Goal: Task Accomplishment & Management: Use online tool/utility

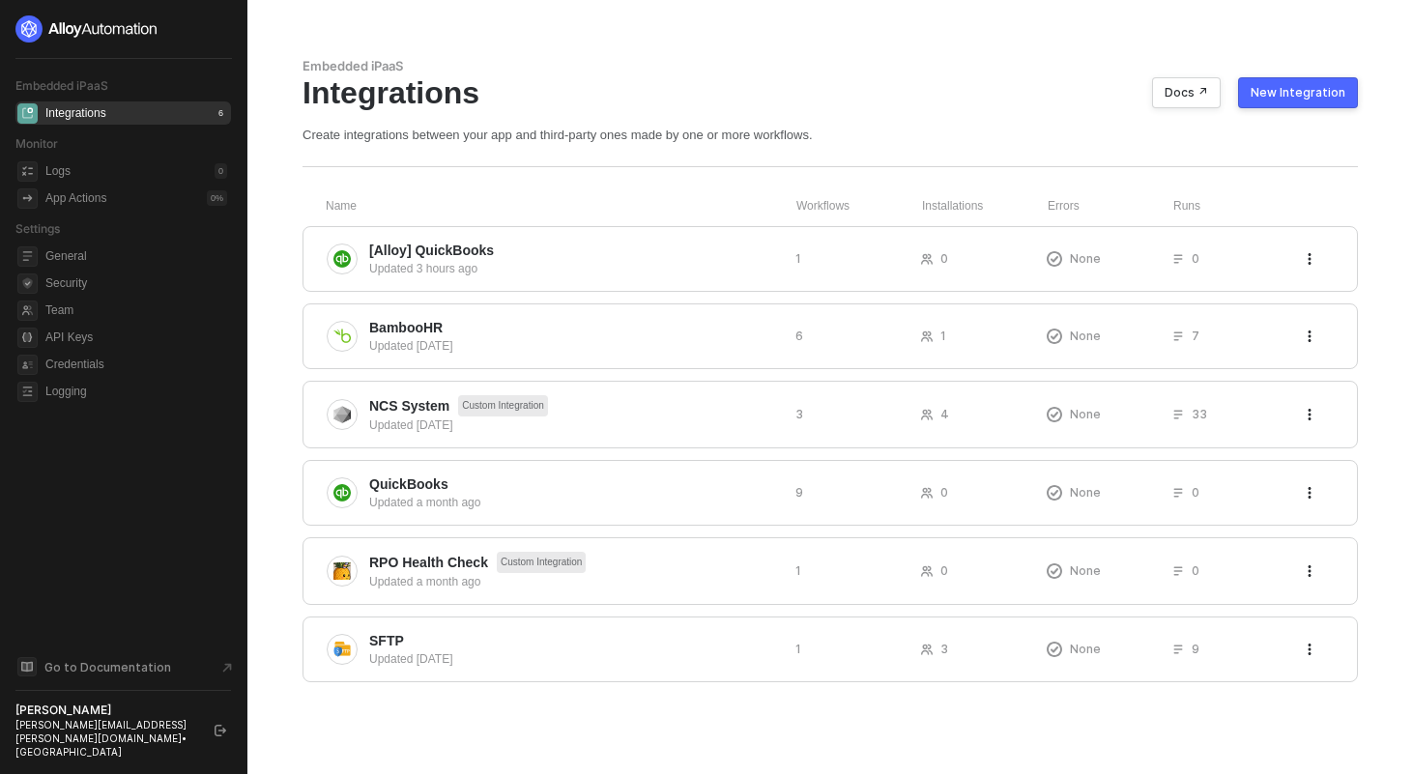
click at [498, 225] on div "Name Workflows Installations Errors Runs [Alloy] QuickBooks Updated 3 hours ago…" at bounding box center [831, 440] width 1056 height 484
click at [493, 245] on span "[Alloy] QuickBooks" at bounding box center [431, 250] width 125 height 19
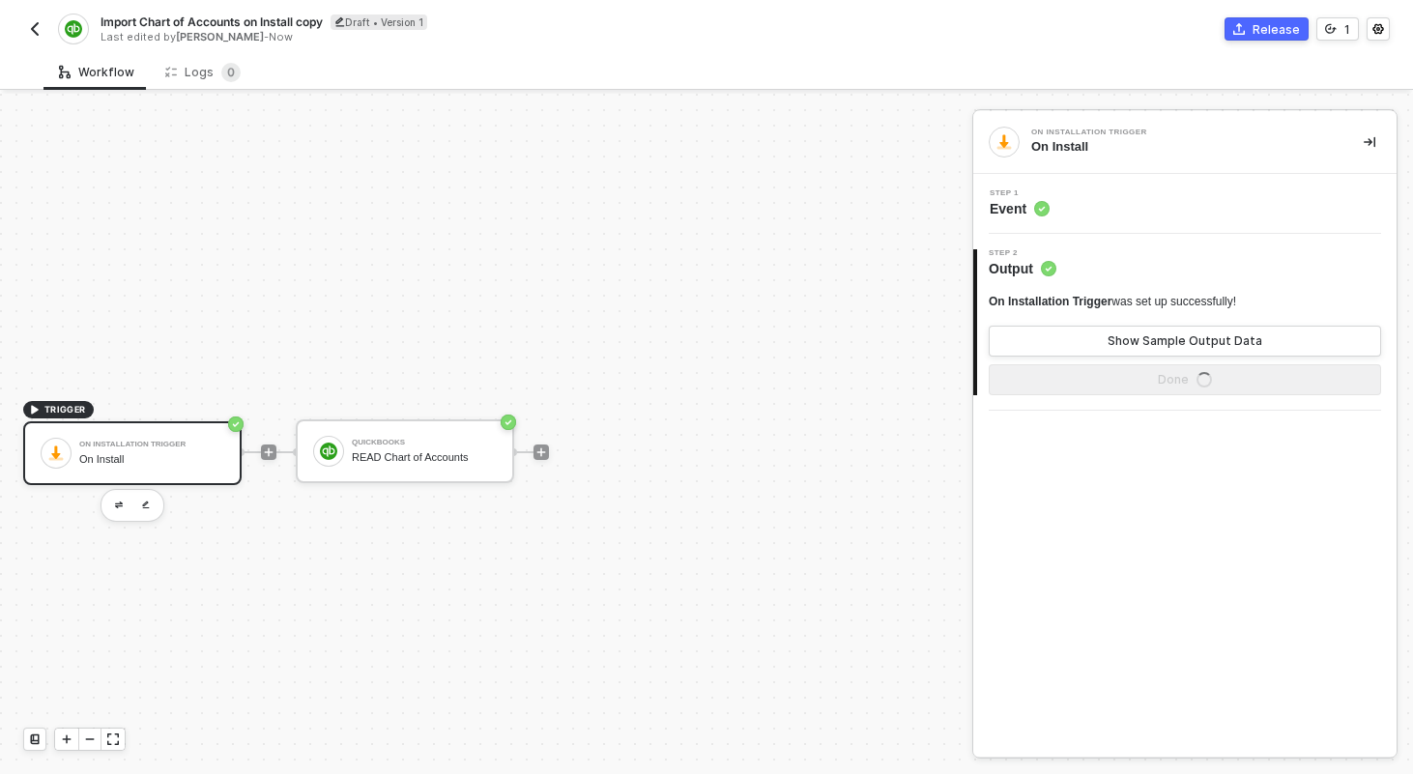
scroll to position [36, 0]
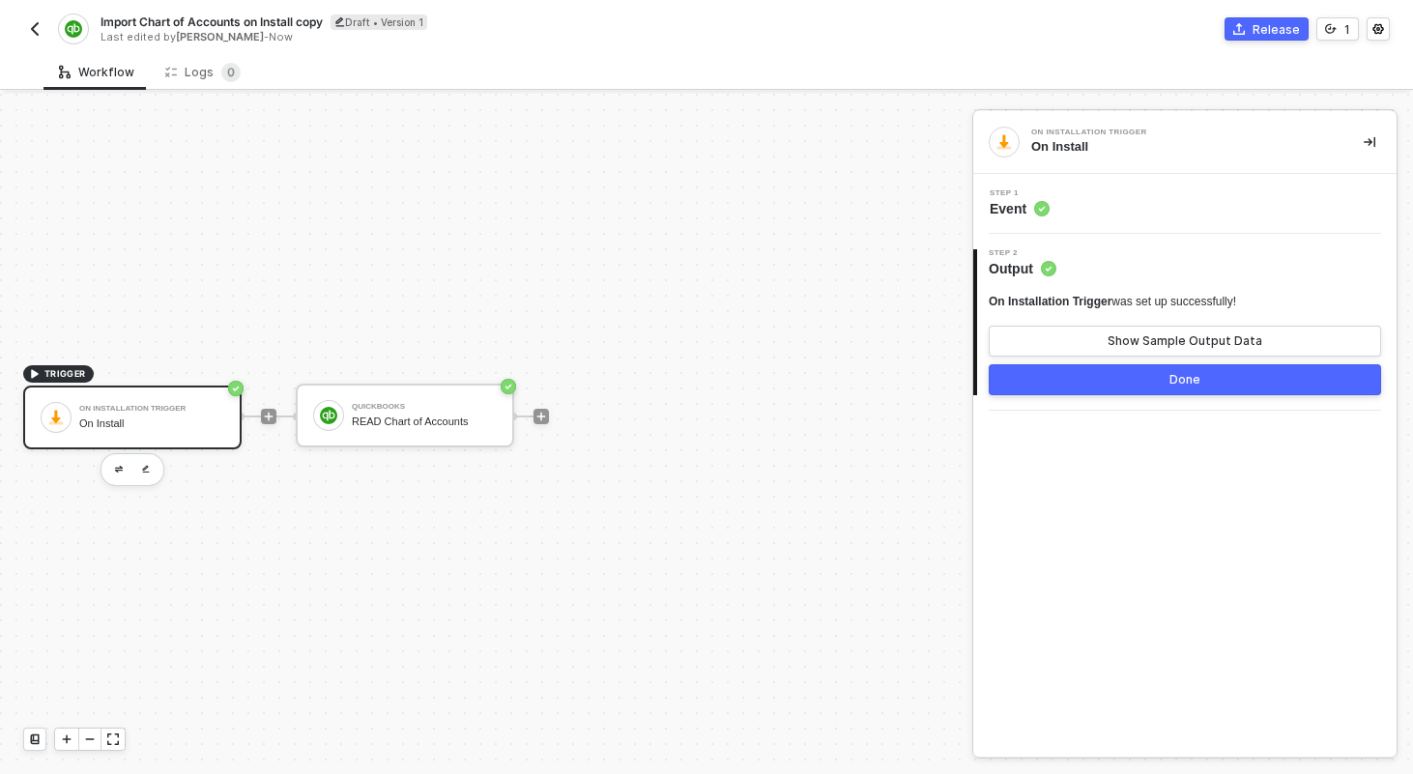
click at [228, 9] on div "Import Chart of Accounts on Install copy Draft • Version 1 Last edited by [PERS…" at bounding box center [706, 27] width 1367 height 54
click at [228, 13] on div "Import Chart of Accounts on Install copy Draft • Version 1 Last edited by [PERS…" at bounding box center [706, 27] width 1367 height 54
click at [216, 23] on span "Import Chart of Accounts on Install copy" at bounding box center [212, 22] width 222 height 16
click at [216, 23] on input "Import Chart of Accounts on Install copy" at bounding box center [265, 22] width 329 height 23
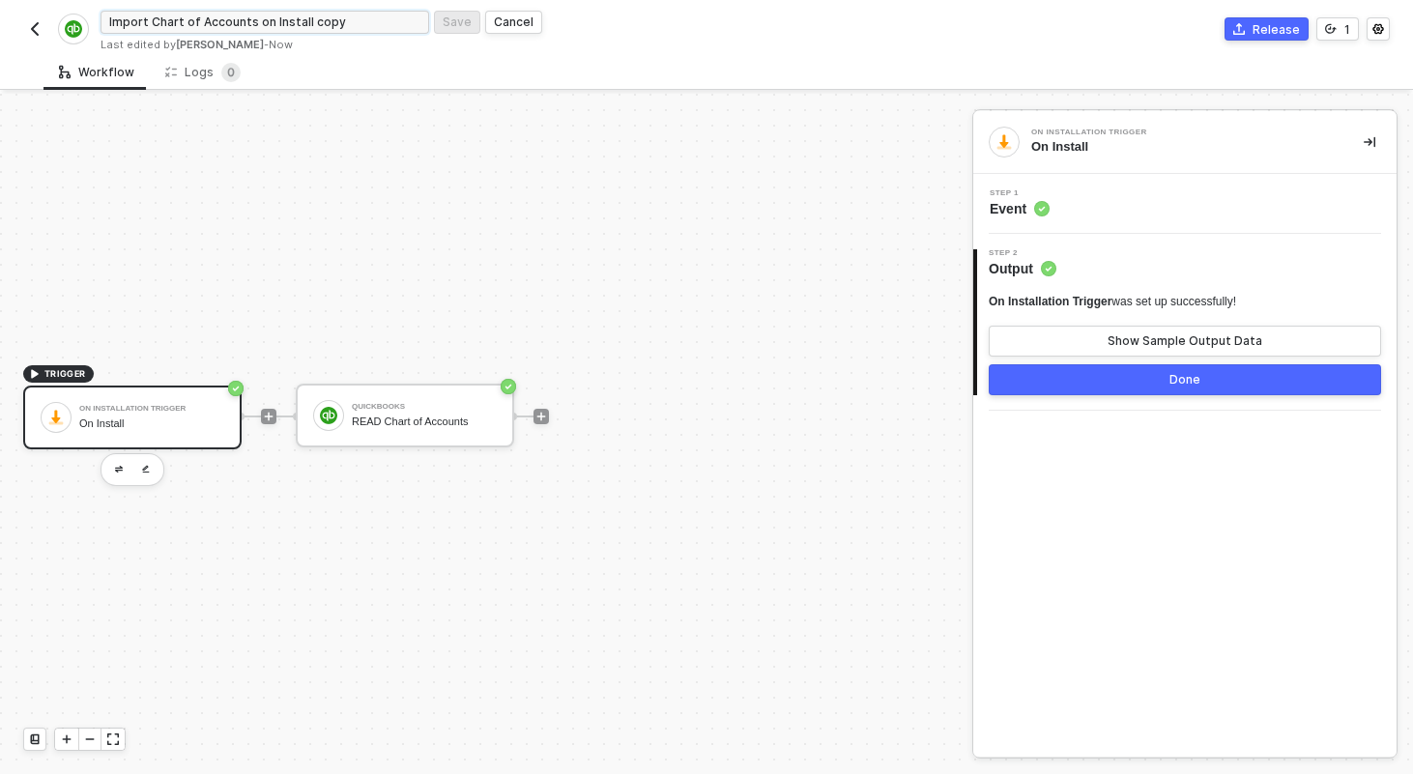
click at [216, 23] on input "Import Chart of Accounts on Install copy" at bounding box center [265, 22] width 329 height 23
type input "Import Journal Info on Install"
click at [457, 17] on div "Save" at bounding box center [457, 22] width 29 height 16
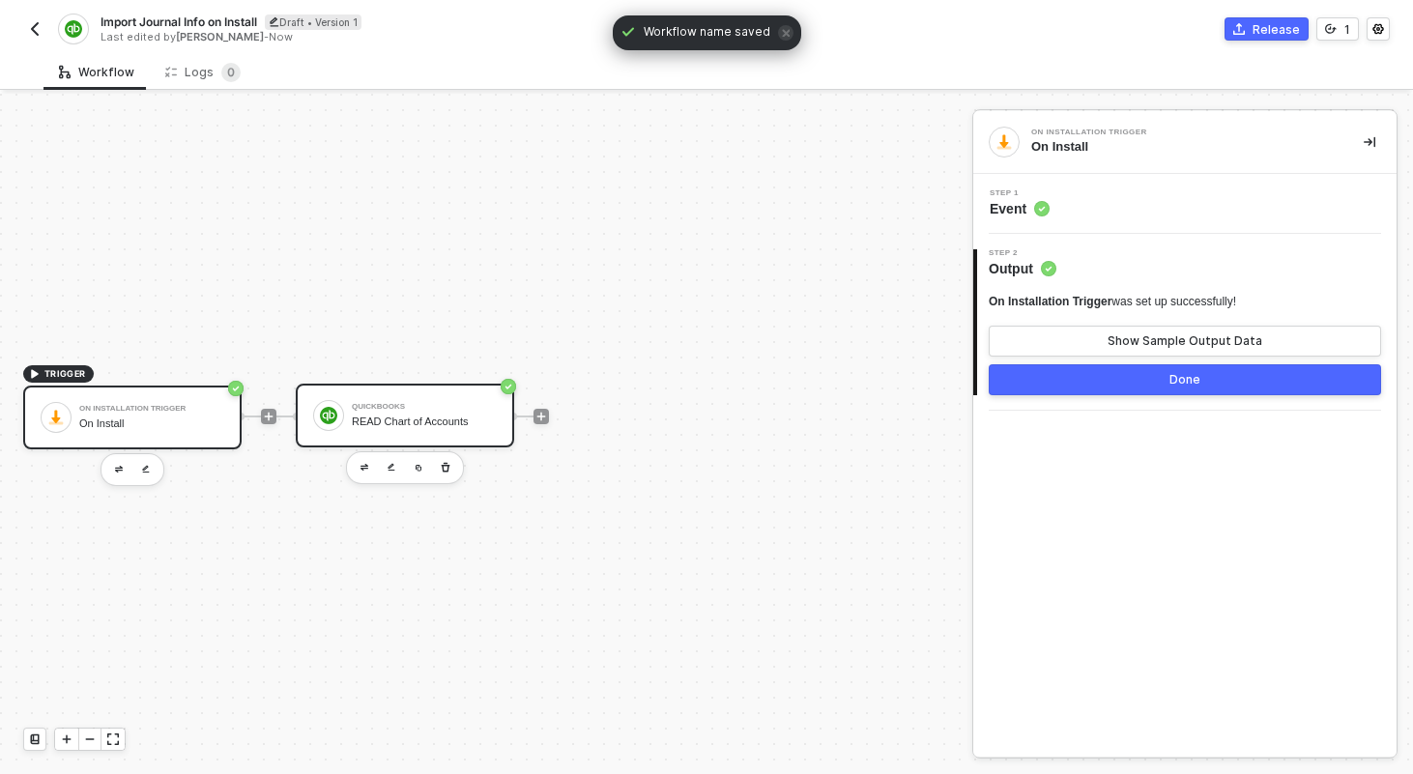
click at [471, 418] on div "READ Chart of Accounts" at bounding box center [424, 422] width 145 height 13
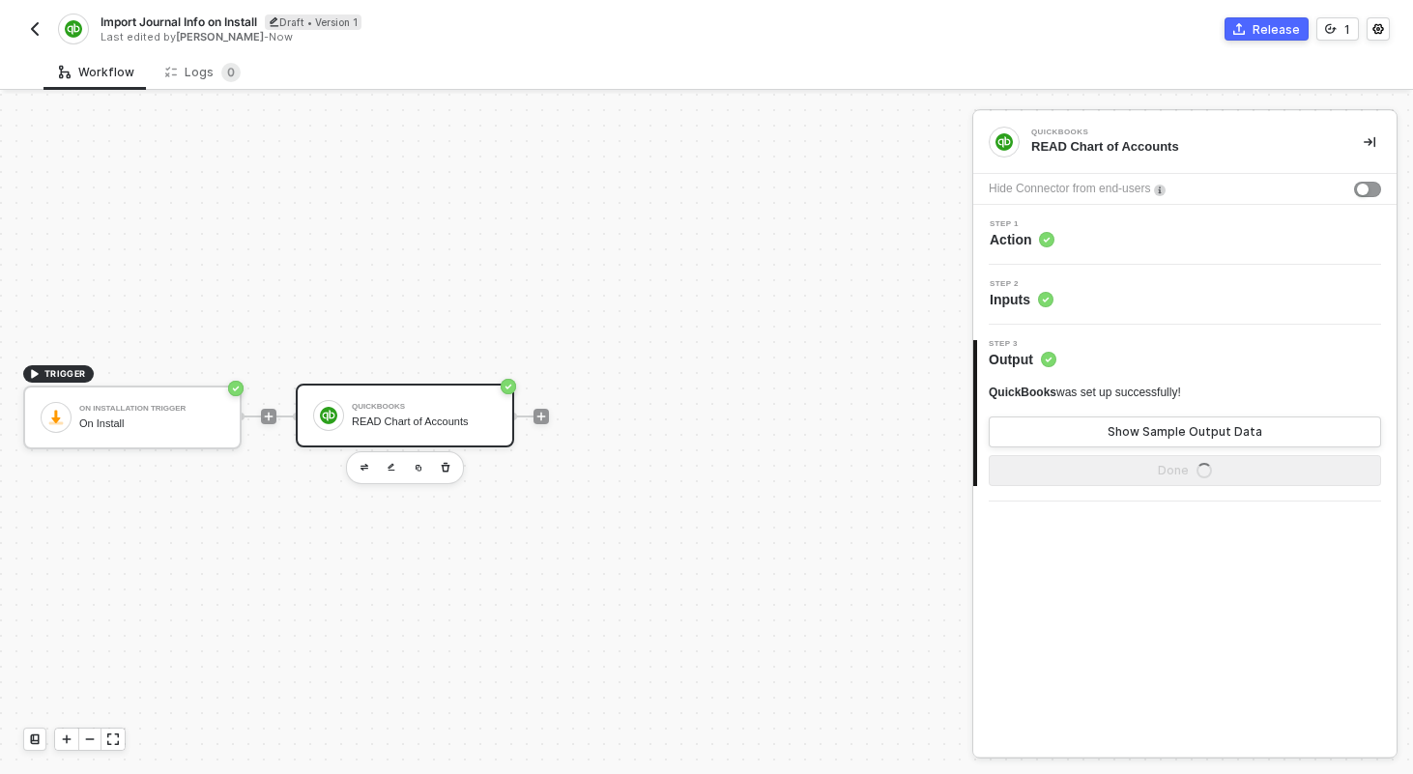
click at [1078, 289] on div "Step 2 Inputs" at bounding box center [1187, 294] width 419 height 29
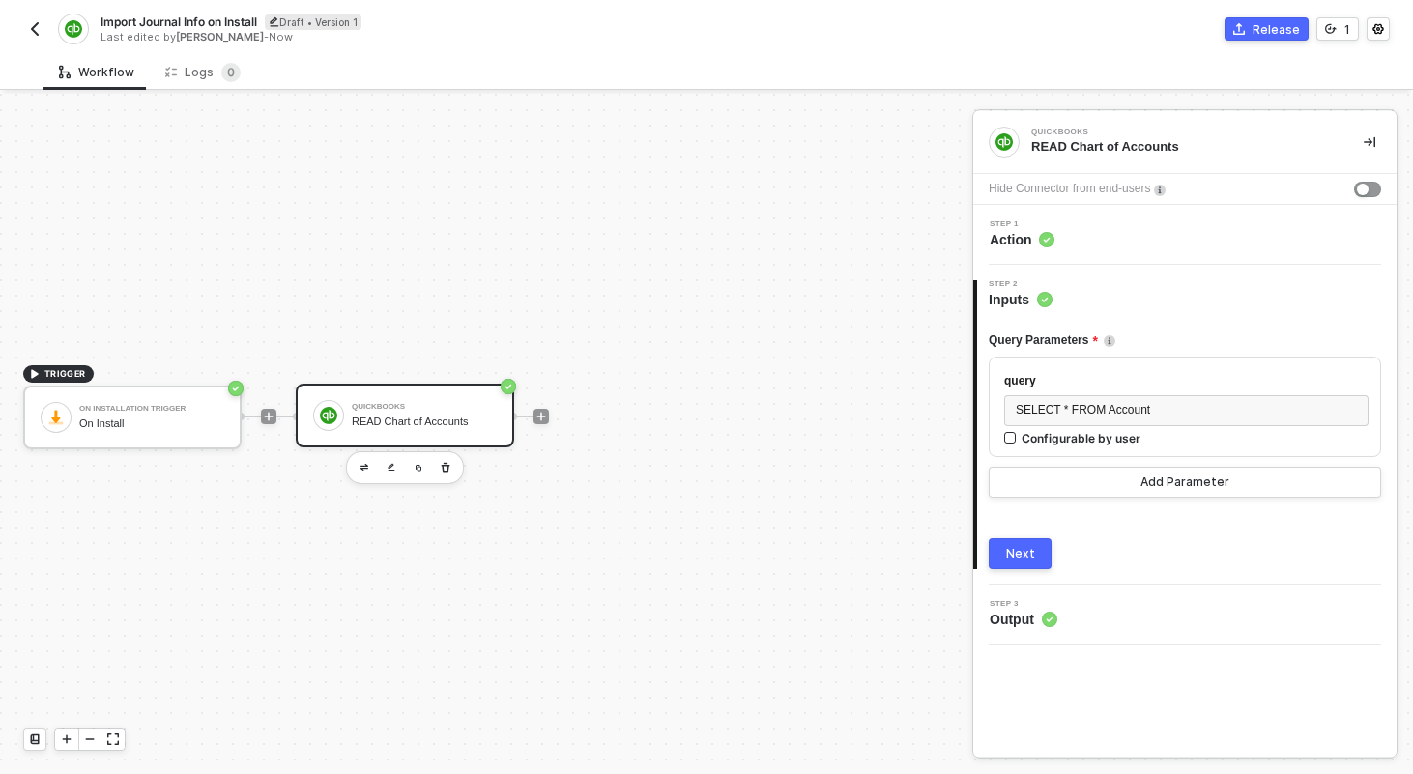
click at [1092, 240] on div "Step 1 Action" at bounding box center [1187, 234] width 419 height 29
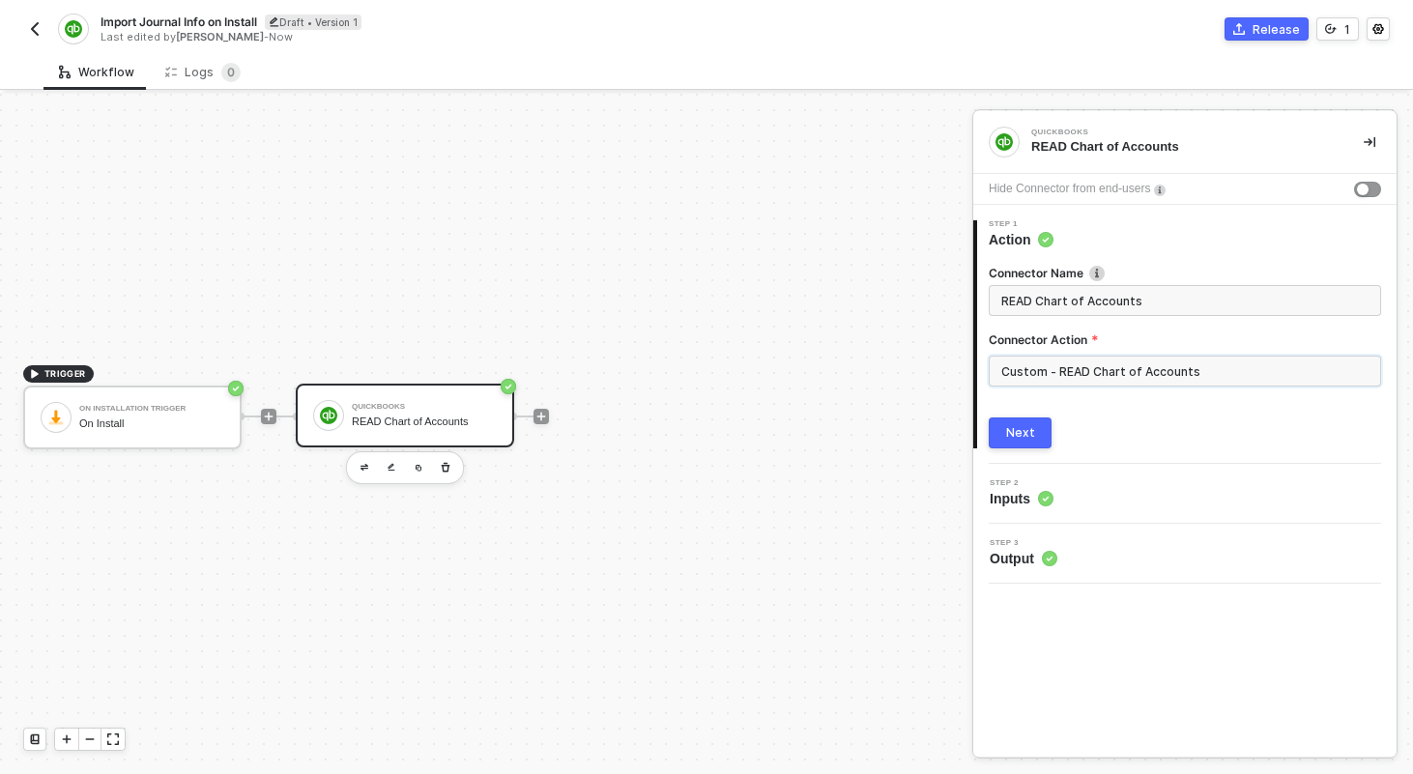
click at [1087, 372] on input "Custom - READ Chart of Accounts" at bounding box center [1185, 371] width 392 height 31
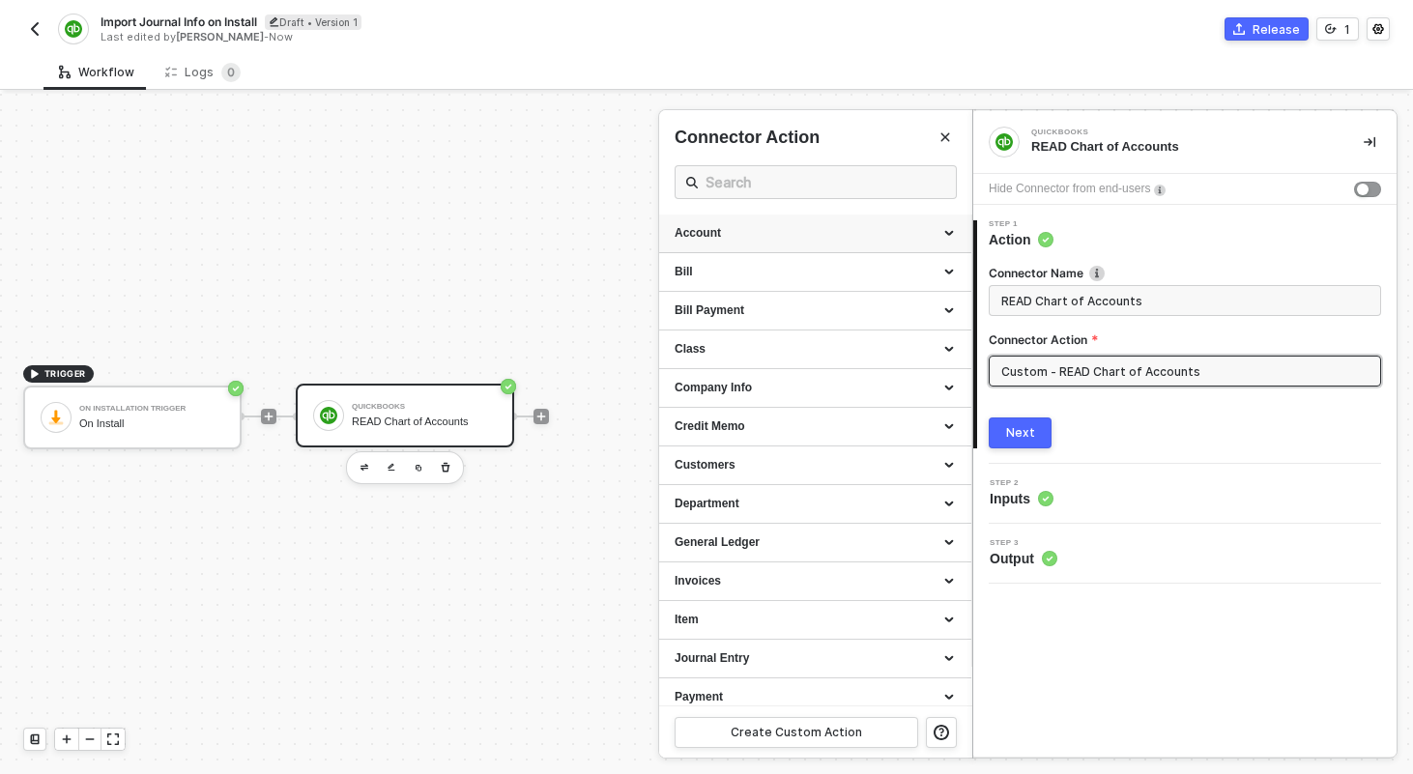
scroll to position [205, 0]
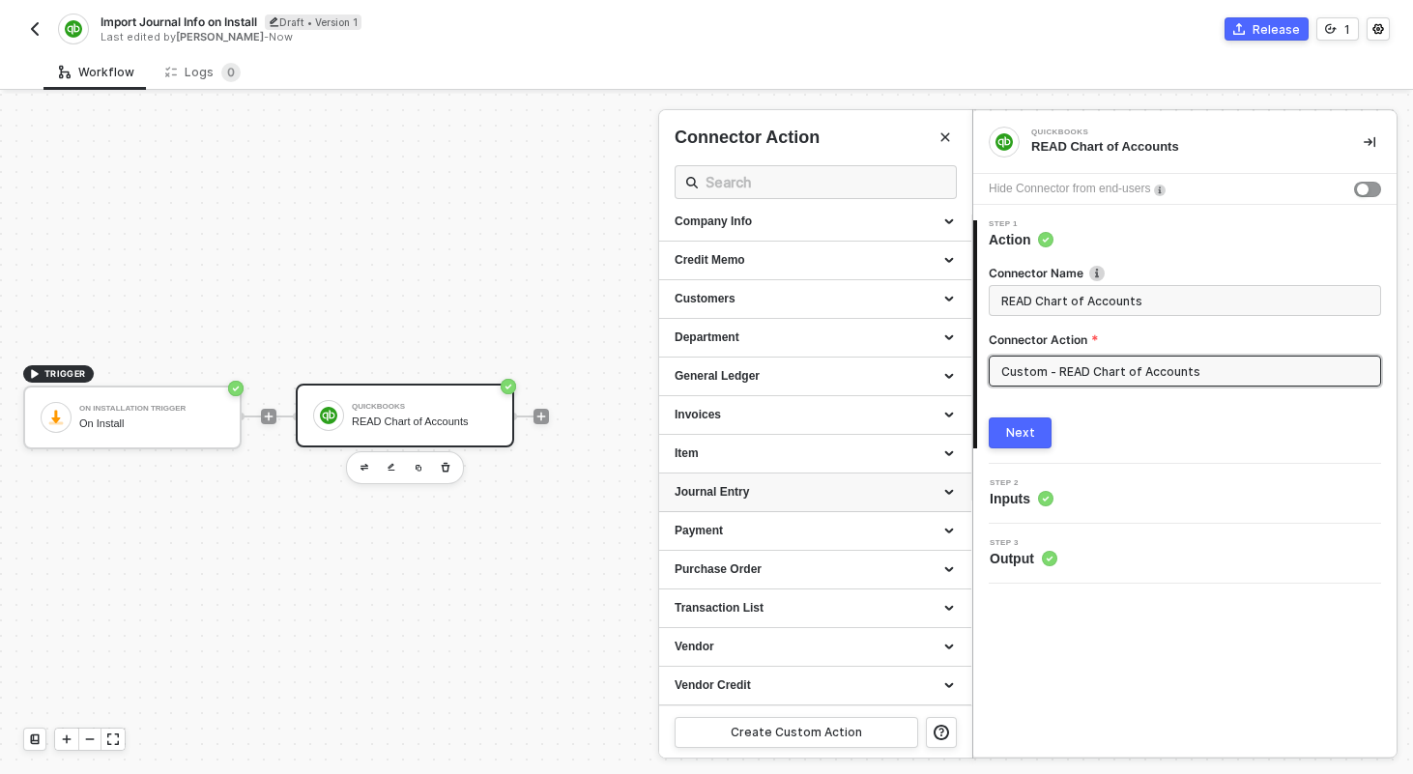
click at [943, 486] on div "Journal Entry" at bounding box center [815, 492] width 281 height 16
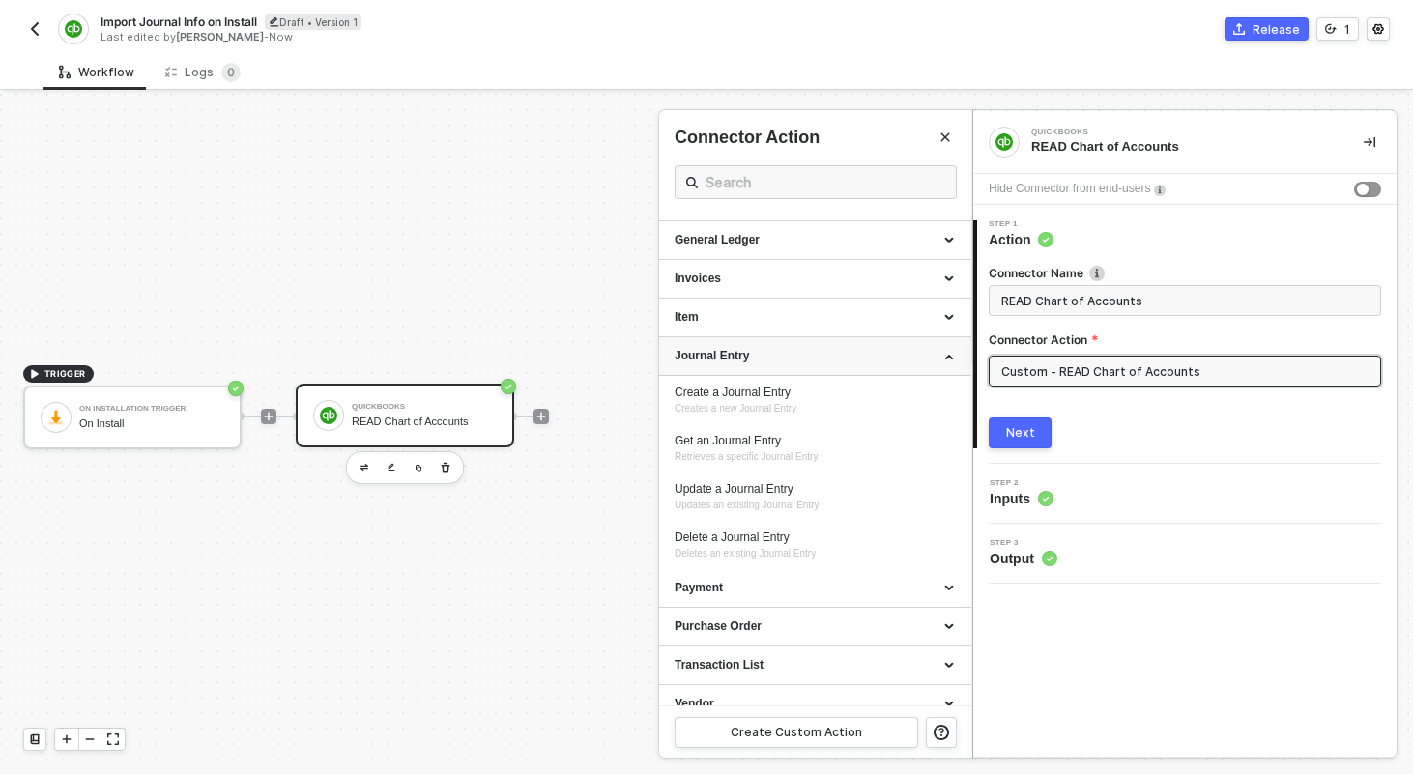
scroll to position [364, 0]
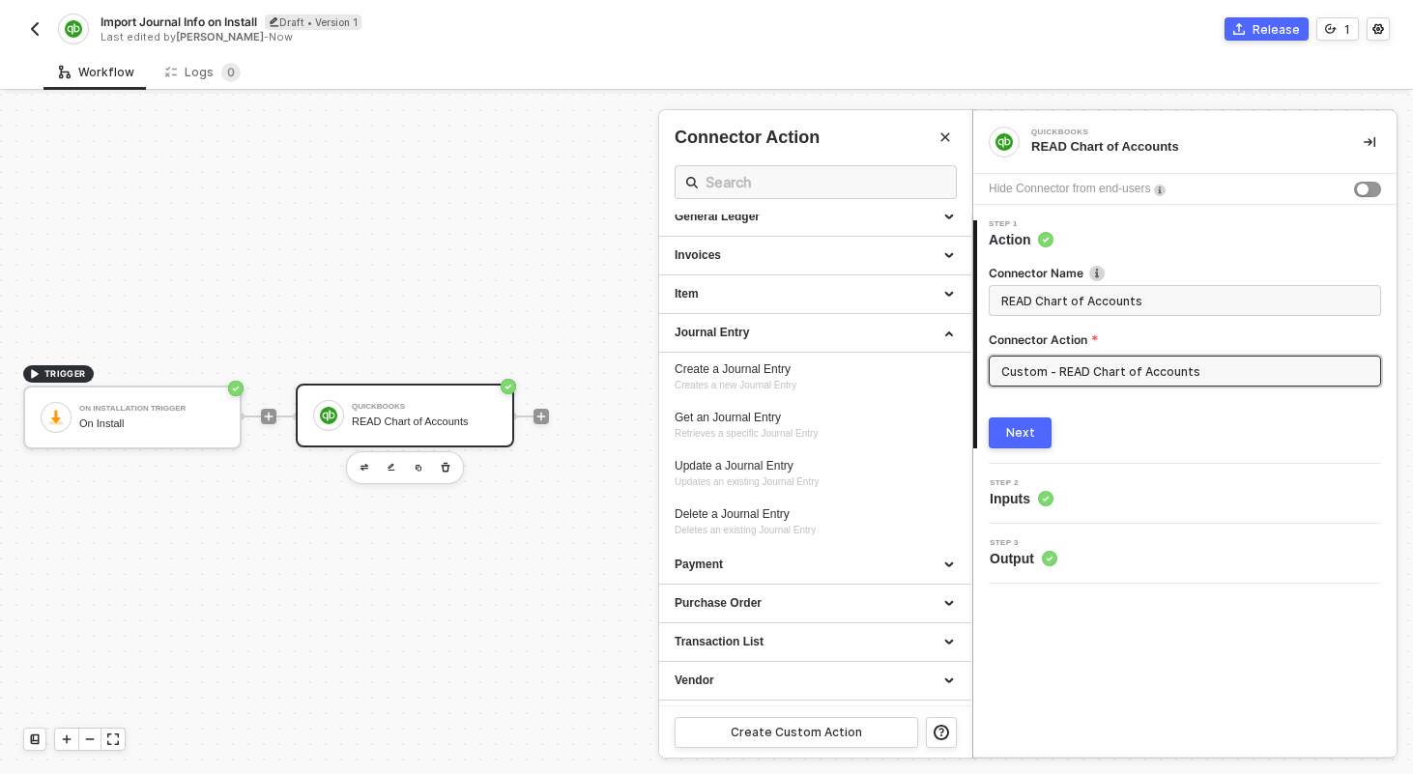
click at [41, 38] on button "button" at bounding box center [34, 28] width 23 height 23
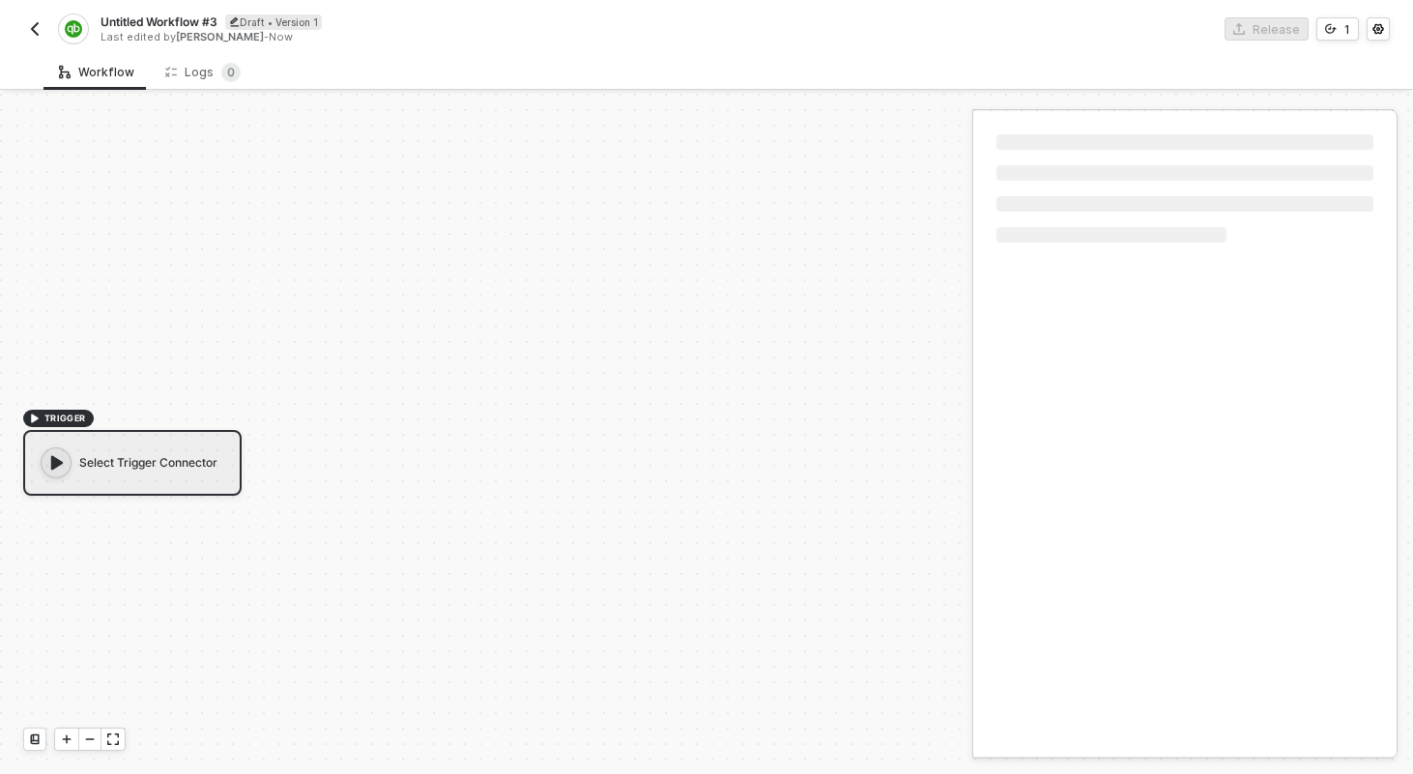
scroll to position [36, 0]
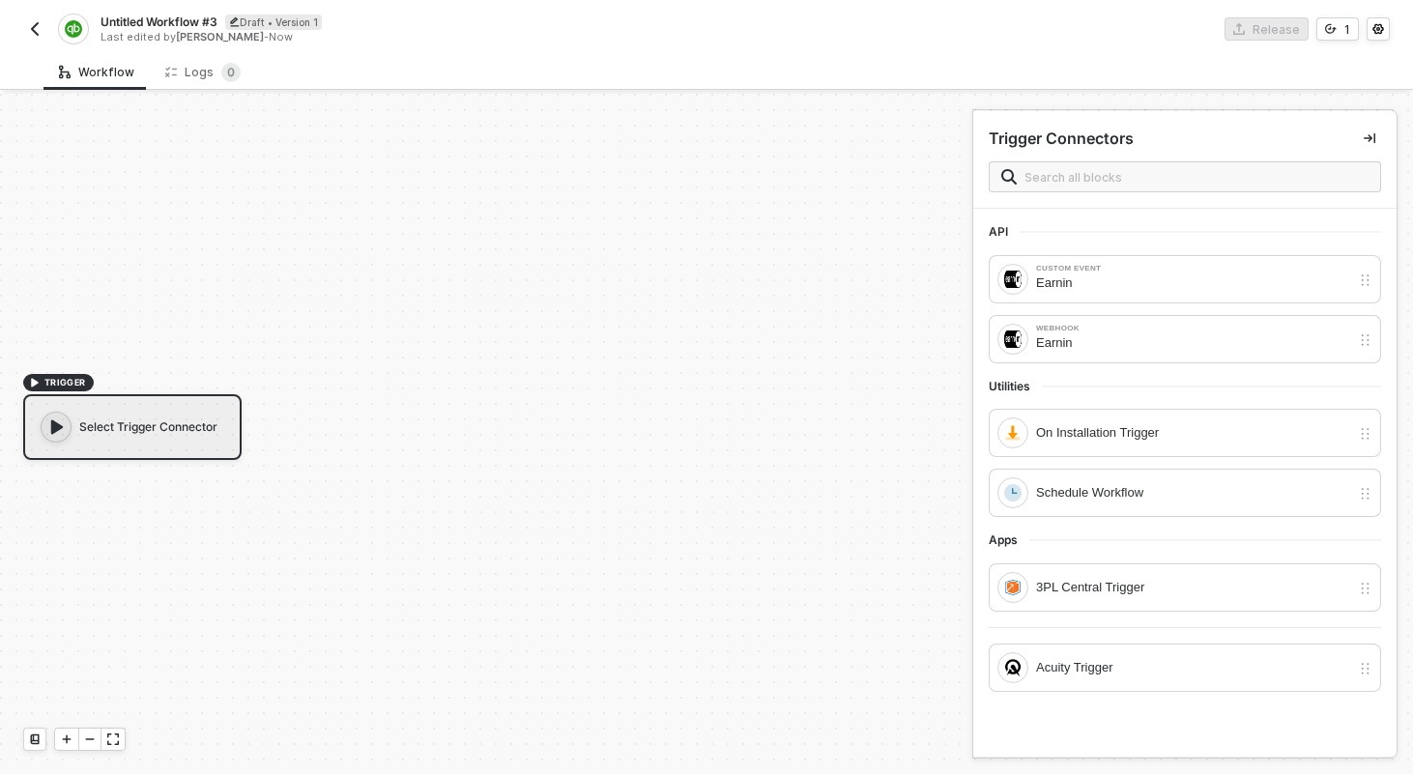
click at [157, 26] on span "Untitled Workflow #3" at bounding box center [159, 22] width 117 height 16
click at [157, 26] on input "Untitled Workflow #3" at bounding box center [265, 22] width 329 height 23
type input "N"
type input "Sync New Journal Entries to QuickBooks"
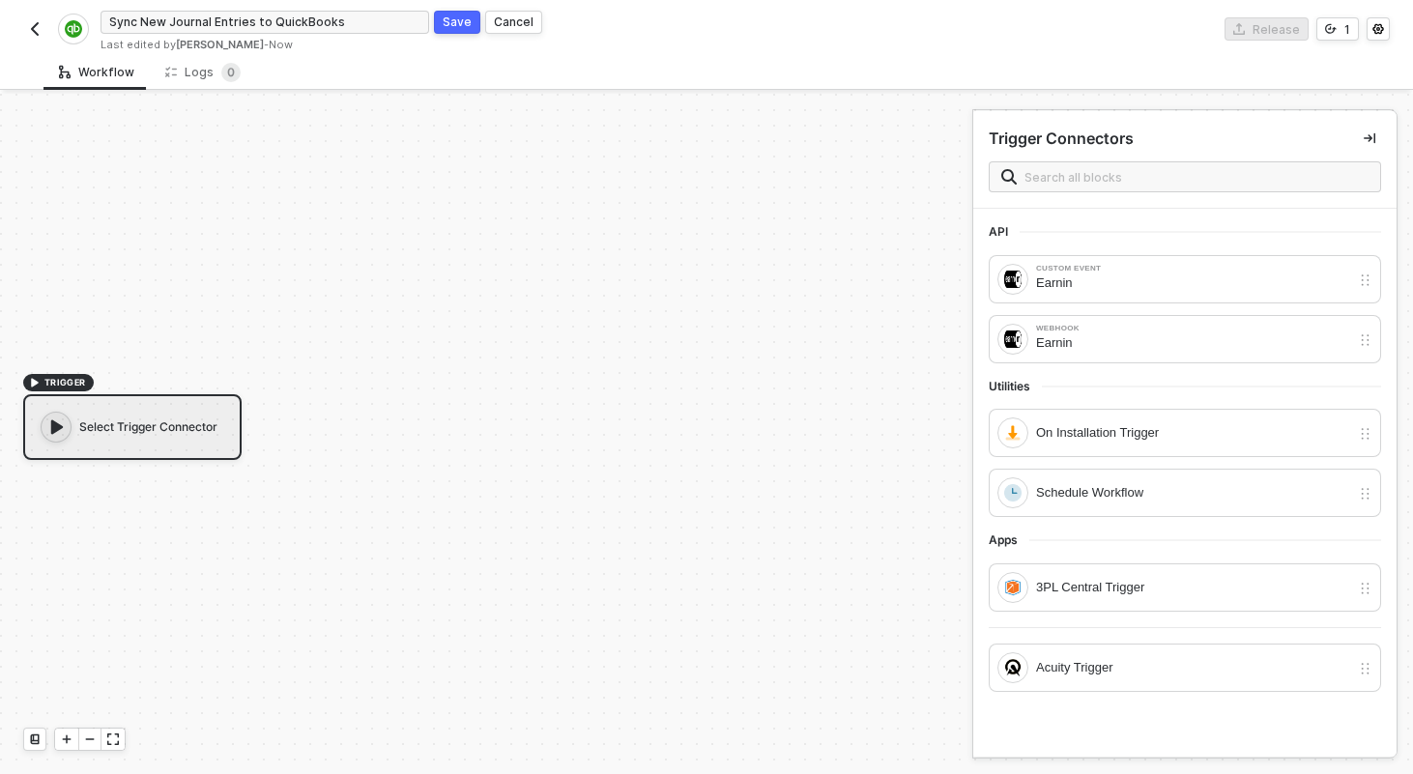
click at [459, 21] on div "Save" at bounding box center [457, 22] width 29 height 16
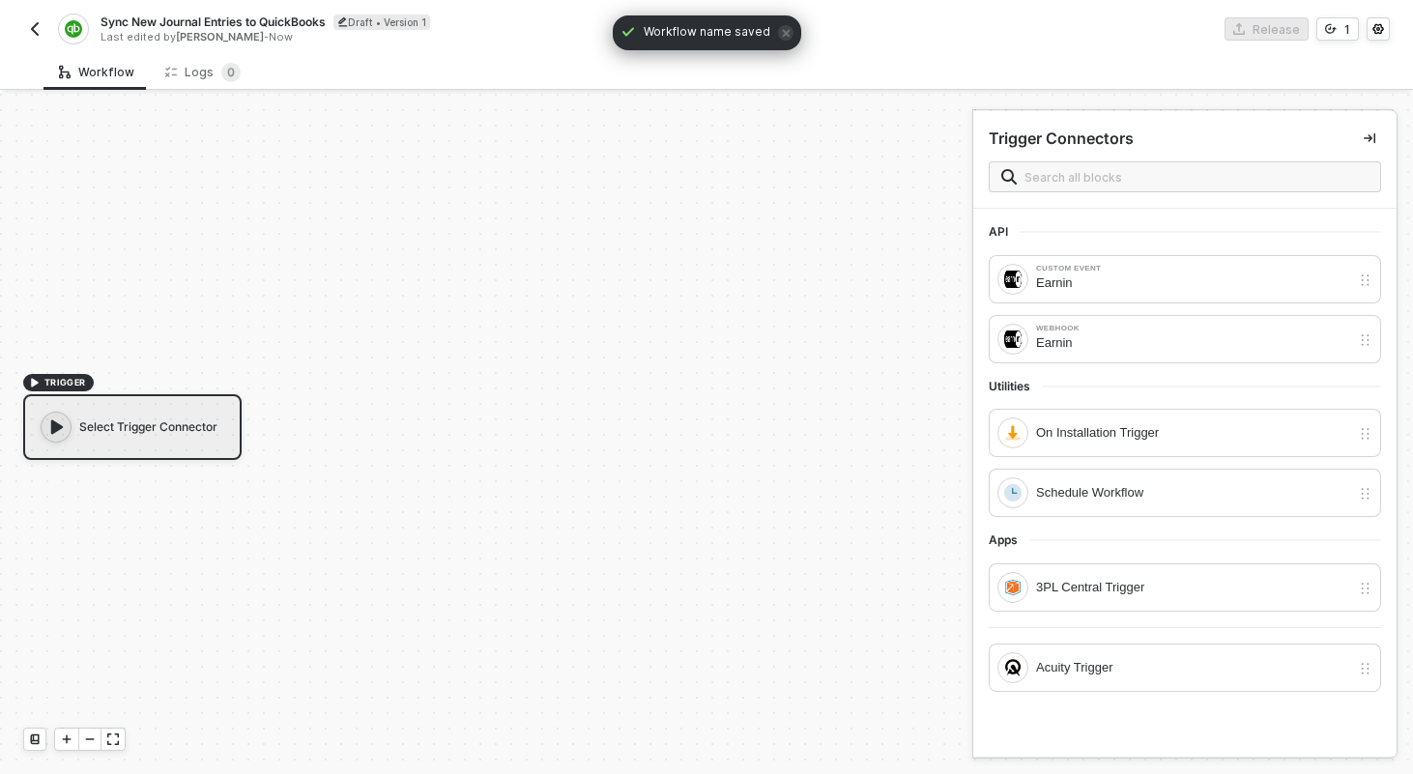
click at [165, 428] on div "Select Trigger Connector" at bounding box center [132, 427] width 218 height 66
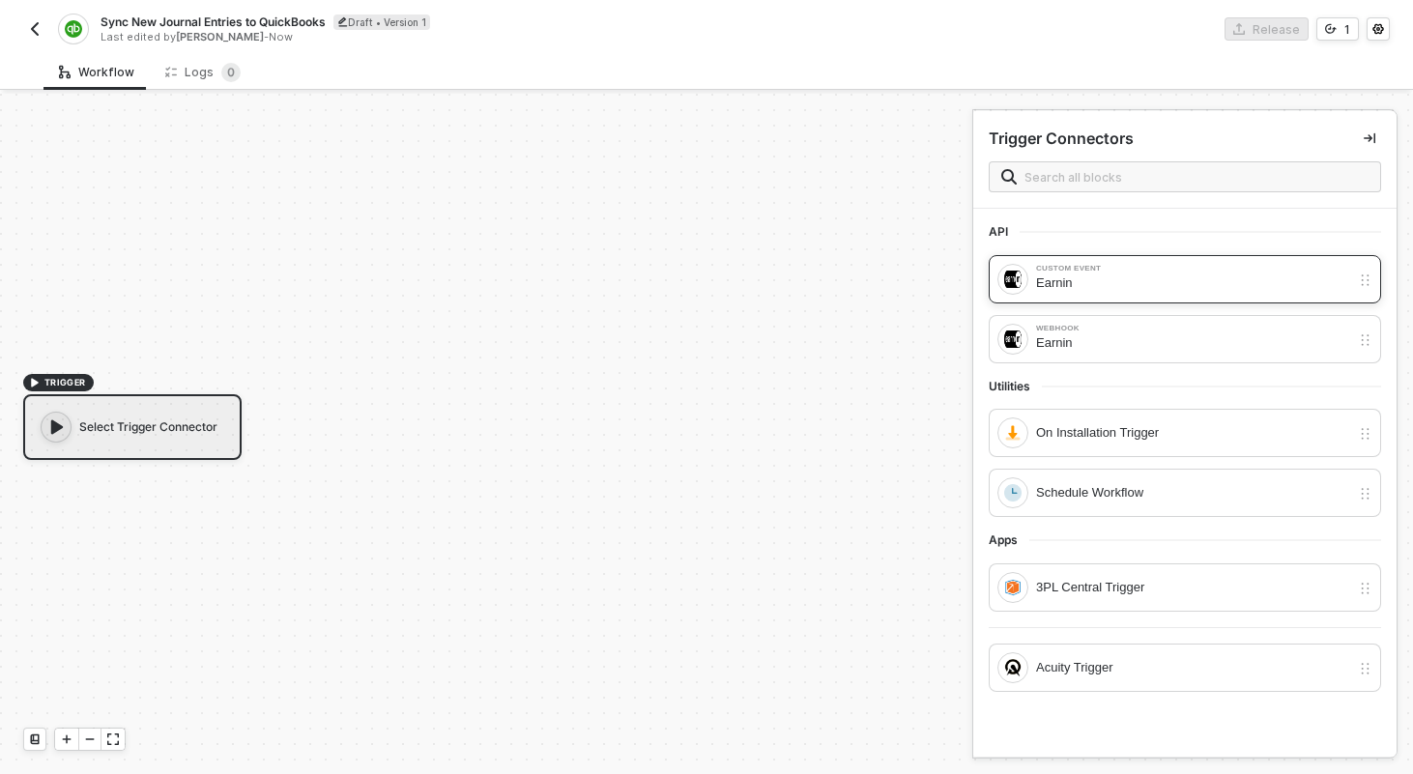
click at [1079, 265] on div "Custom Event" at bounding box center [1193, 269] width 314 height 8
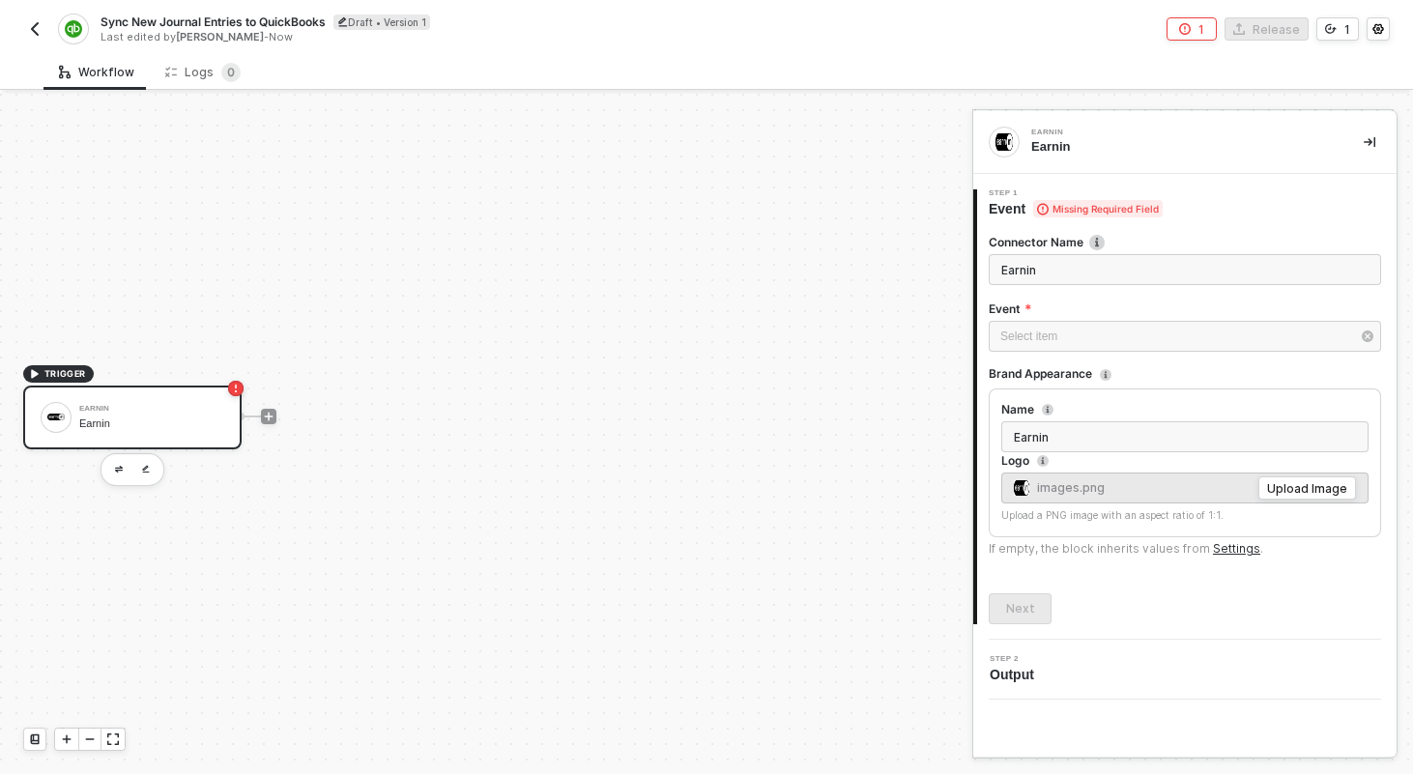
click at [189, 433] on div "Earnin Earnin" at bounding box center [151, 417] width 145 height 37
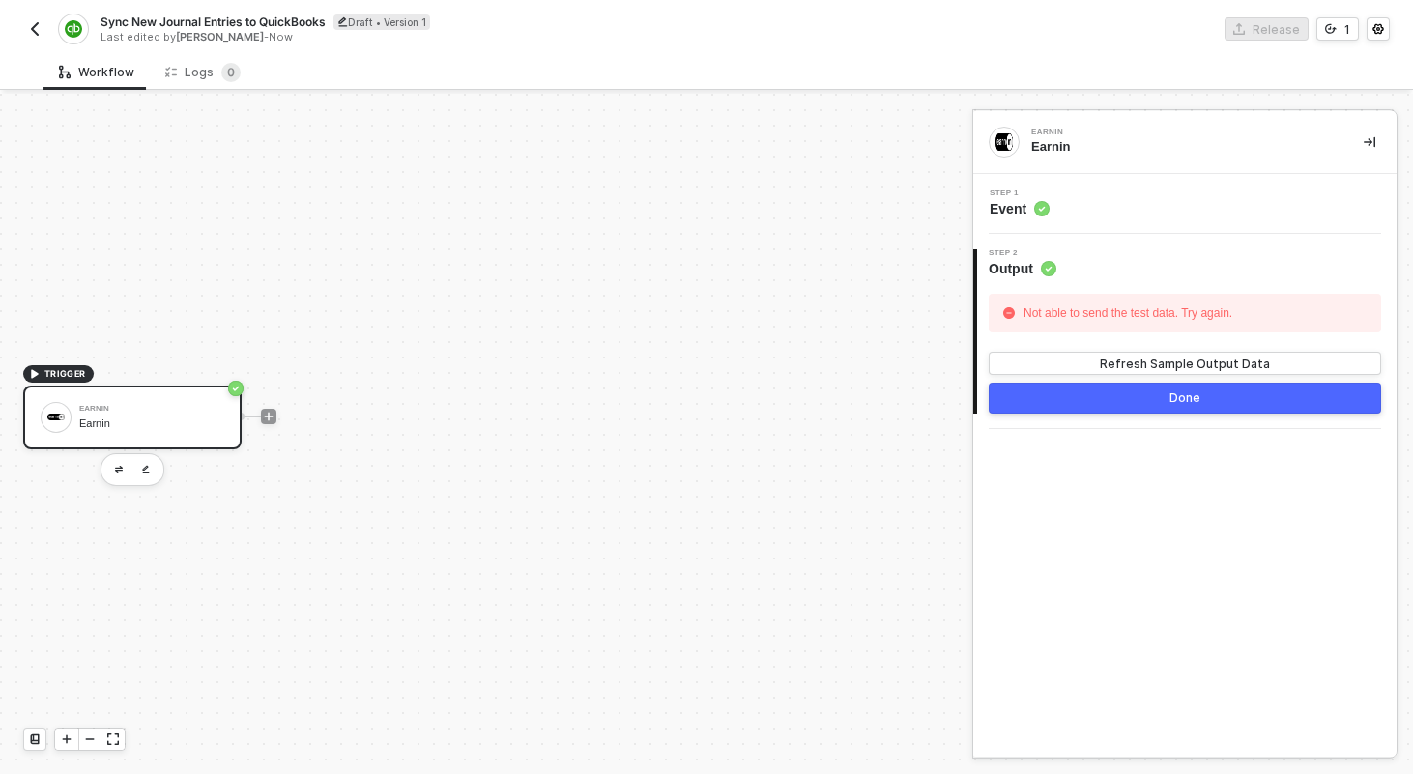
click at [1137, 205] on div "Step 1 Event" at bounding box center [1187, 203] width 419 height 29
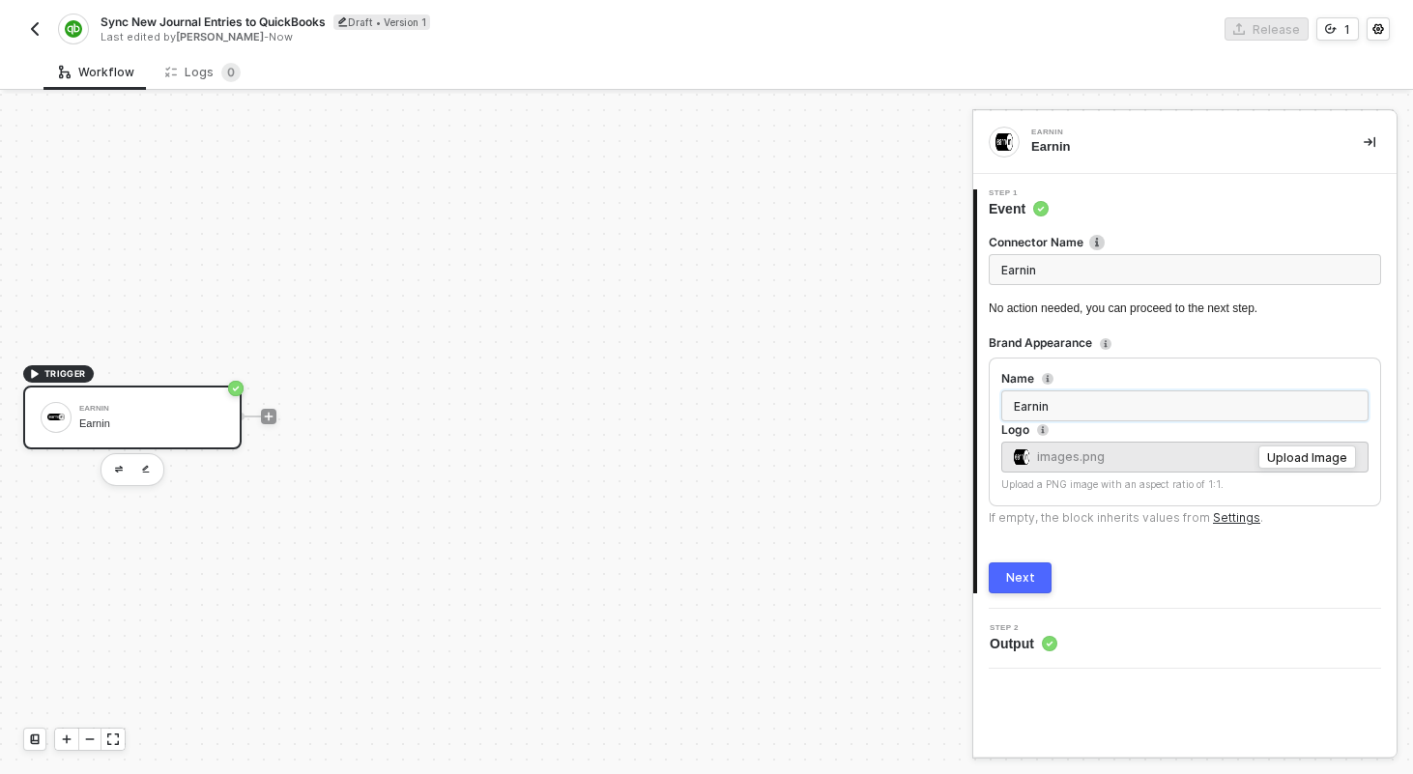
click at [1049, 399] on input "Earnin" at bounding box center [1184, 406] width 367 height 31
click at [1078, 257] on input "Earnin" at bounding box center [1185, 269] width 392 height 31
click at [86, 422] on div "Earnin" at bounding box center [151, 424] width 145 height 13
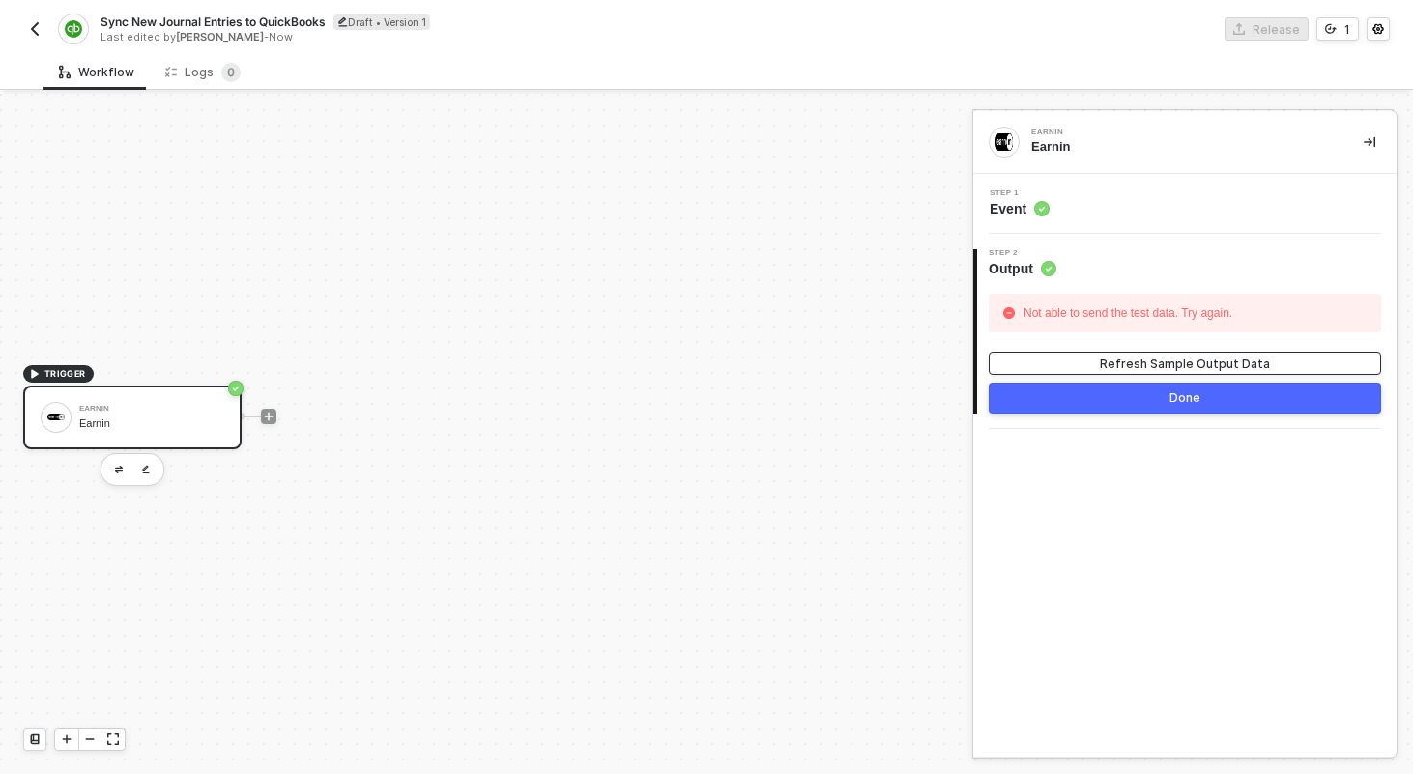
click at [1159, 368] on div "Refresh Sample Output Data" at bounding box center [1185, 364] width 170 height 16
click at [1155, 207] on div "Step 1 Event" at bounding box center [1187, 203] width 419 height 29
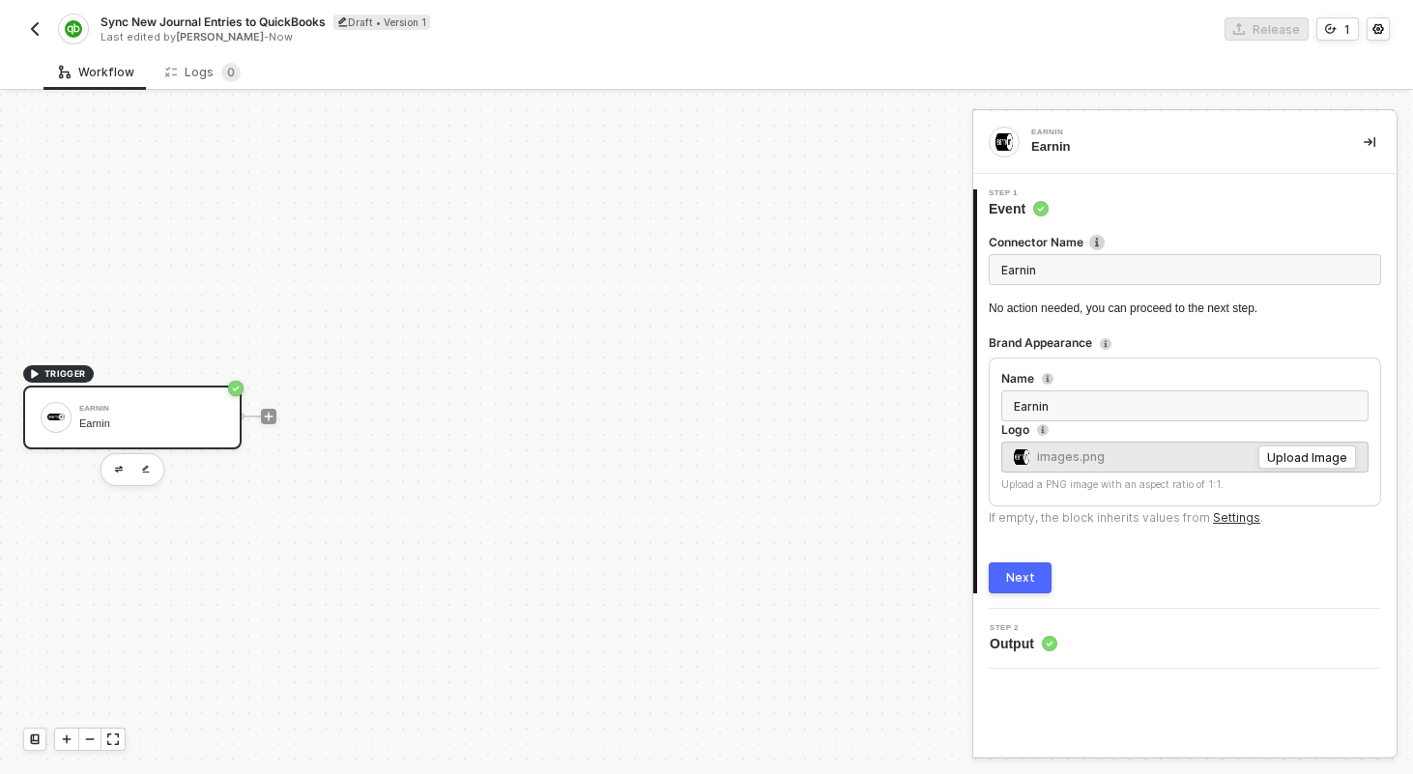
click at [1077, 263] on input "Earnin" at bounding box center [1185, 269] width 392 height 31
click at [1058, 402] on input "Earnin" at bounding box center [1184, 406] width 367 height 31
click at [113, 463] on button "button" at bounding box center [118, 469] width 23 height 23
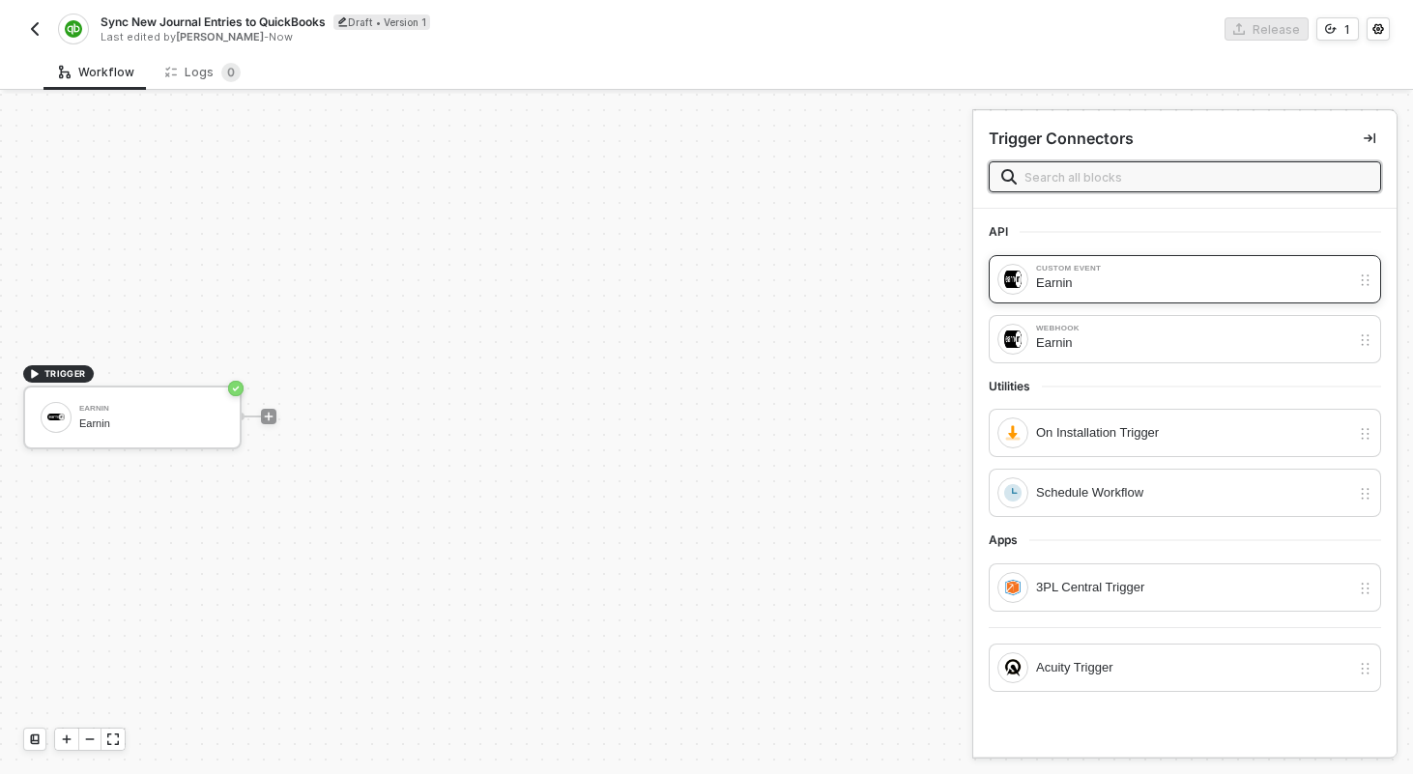
click at [1111, 270] on div "Custom Event" at bounding box center [1193, 269] width 314 height 8
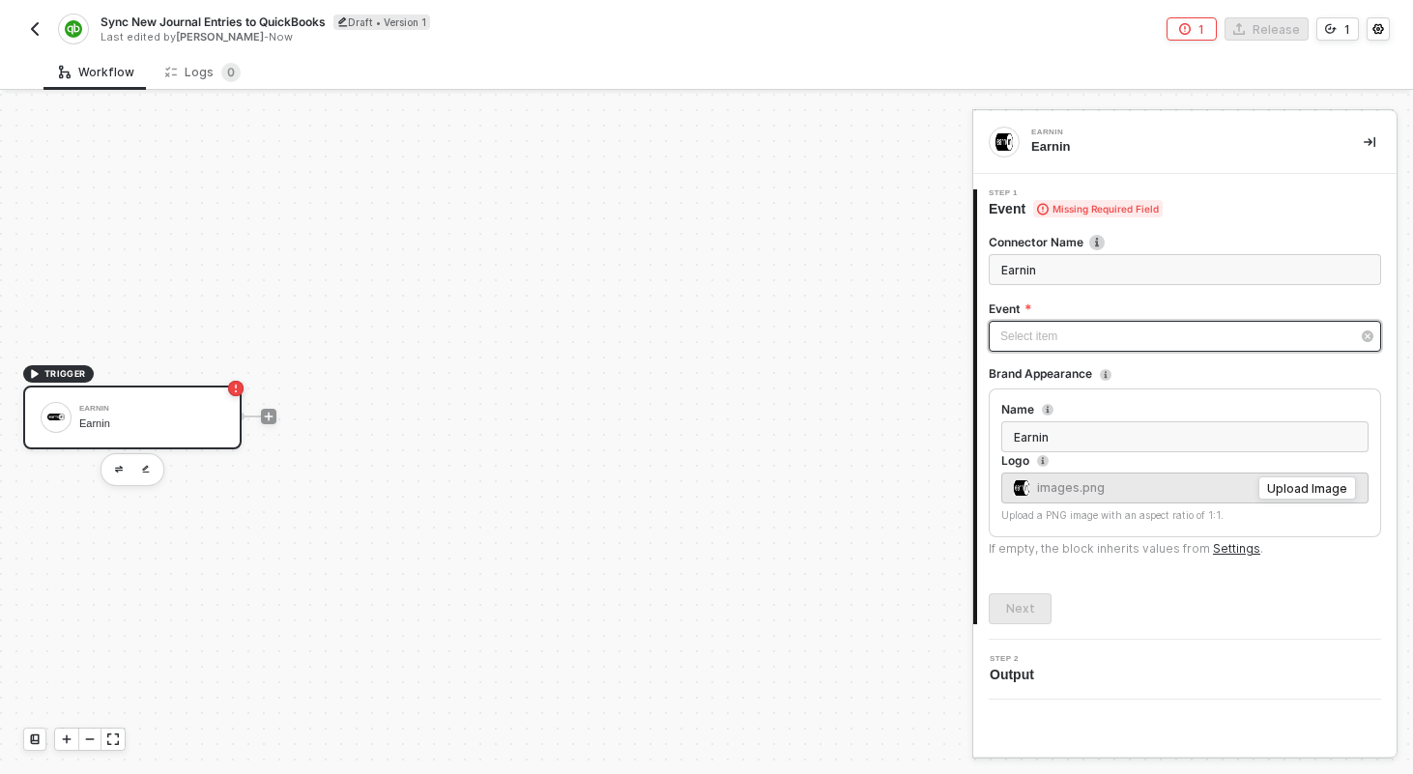
click at [1042, 333] on div "Select item ﻿" at bounding box center [1176, 337] width 350 height 18
click at [117, 22] on span "Sync New Journal Entries to QuickBooks" at bounding box center [213, 22] width 225 height 16
click at [113, 23] on input "Sync New Journal Entries to QuickBooks" at bounding box center [265, 22] width 329 height 23
type input "Automatically Sync New Journal Entries to QuickBooks"
click at [453, 18] on div "Save" at bounding box center [457, 22] width 29 height 16
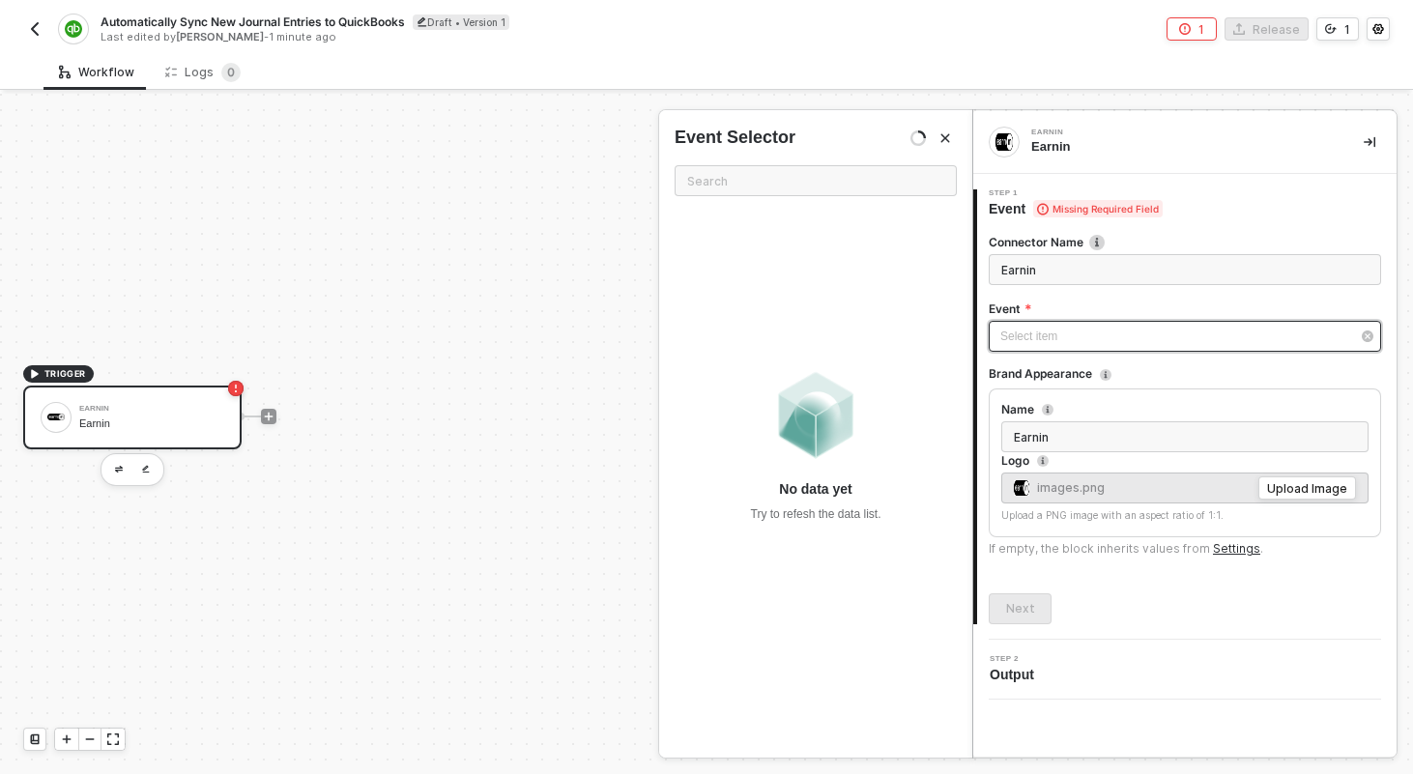
click at [1025, 342] on div "Select item ﻿" at bounding box center [1176, 337] width 350 height 18
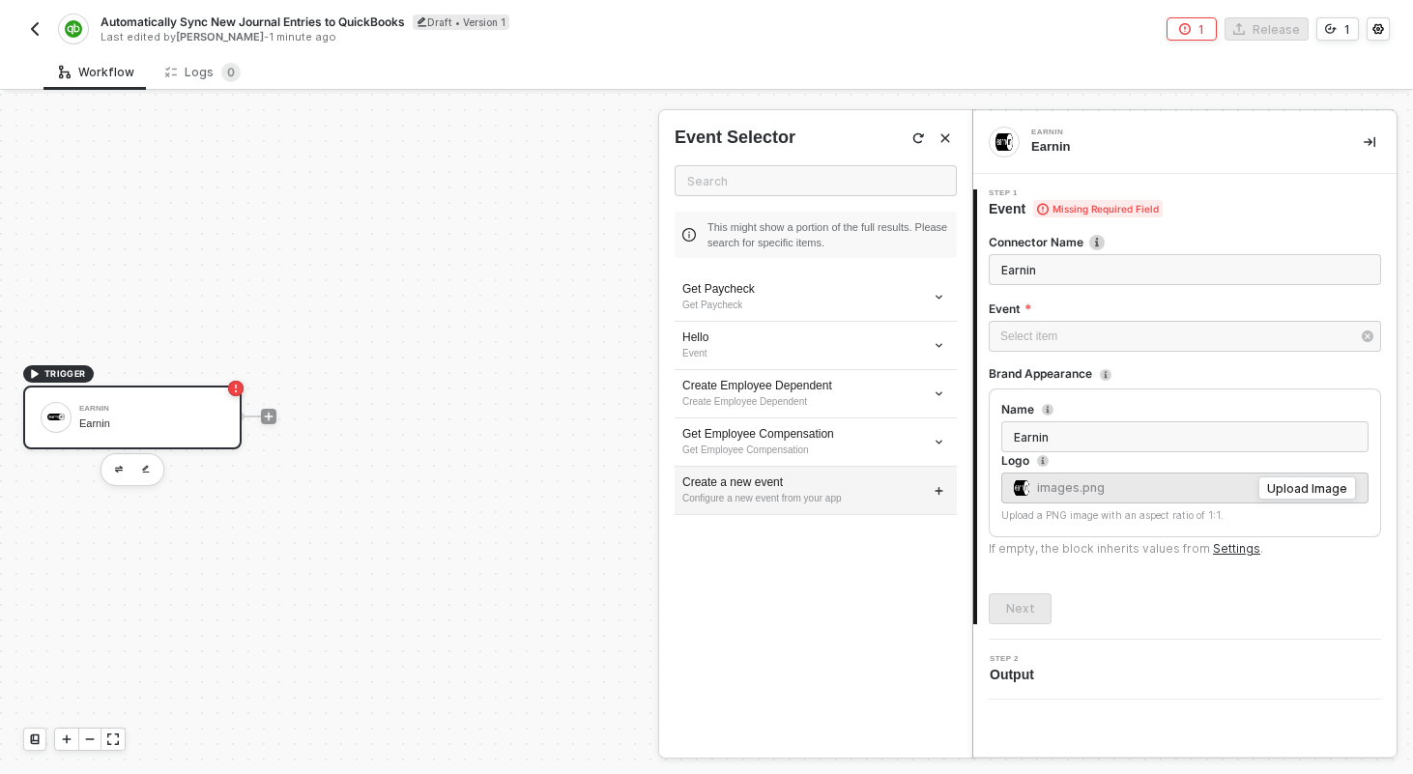
click at [783, 496] on div "Configure a new event from your app" at bounding box center [815, 498] width 267 height 15
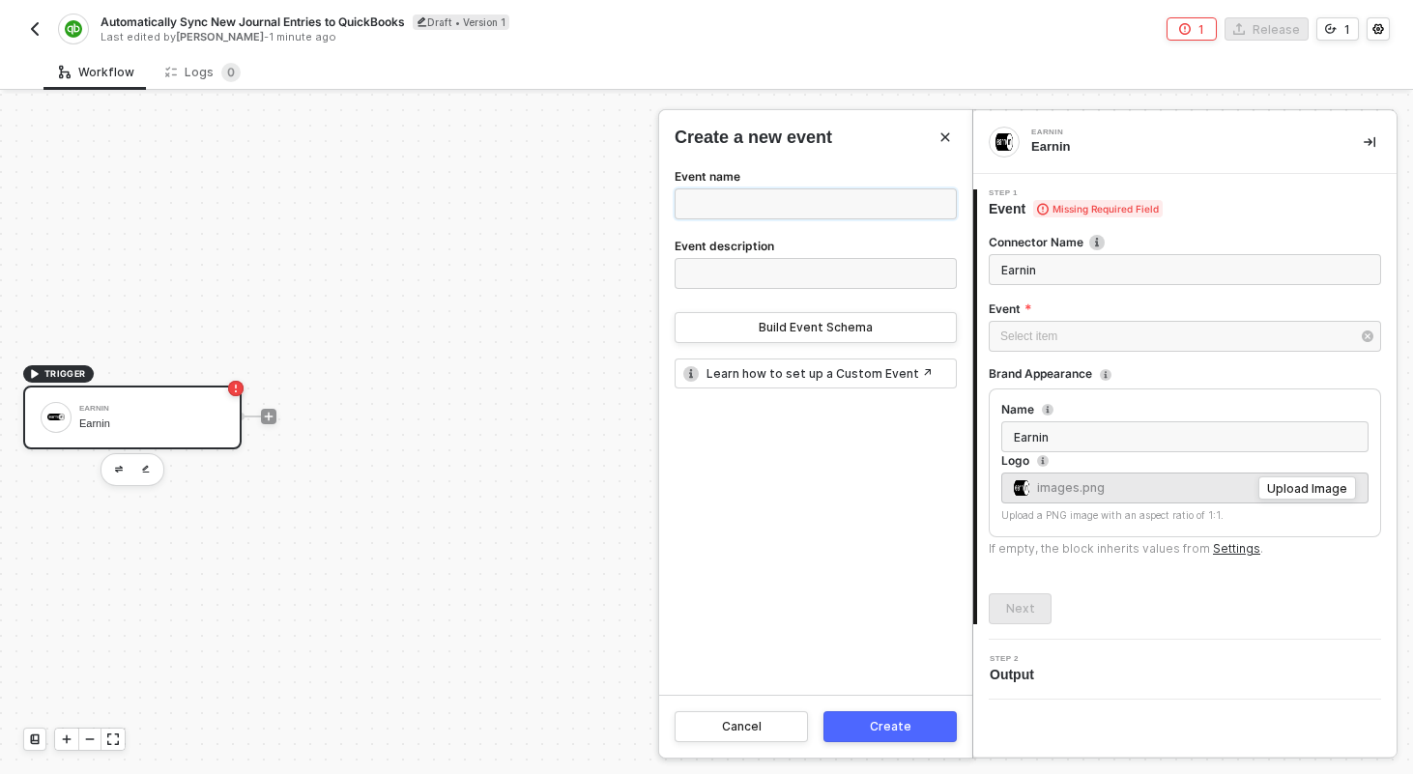
click at [745, 204] on input "Event name" at bounding box center [816, 204] width 282 height 31
type input "Journal Entry"
click at [763, 329] on div "Build Event Schema" at bounding box center [816, 327] width 114 height 15
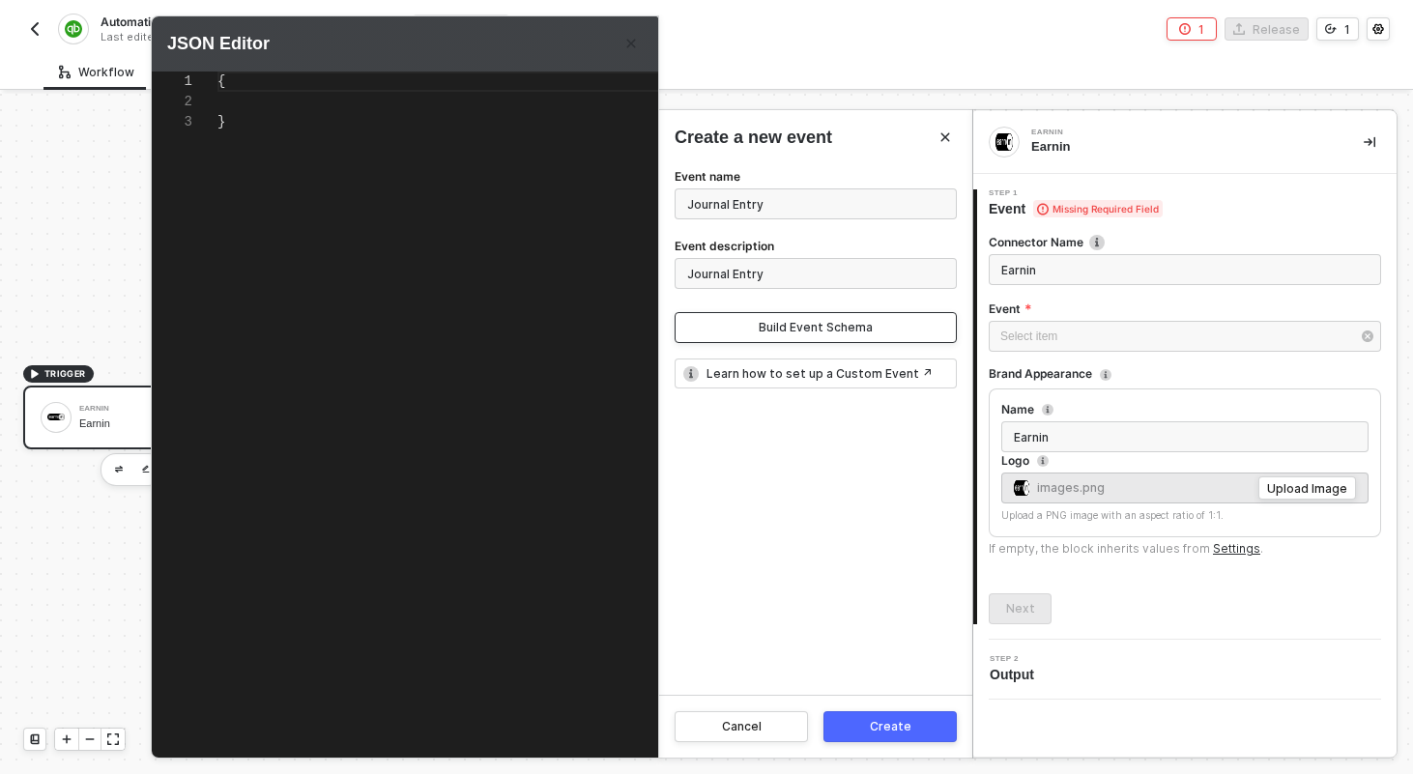
scroll to position [0, 0]
click at [225, 91] on div "1 {} {}" at bounding box center [442, 401] width 580 height 658
type textarea "{ "id": "123456789abcdef" }"
click at [910, 728] on button "Create" at bounding box center [890, 726] width 133 height 31
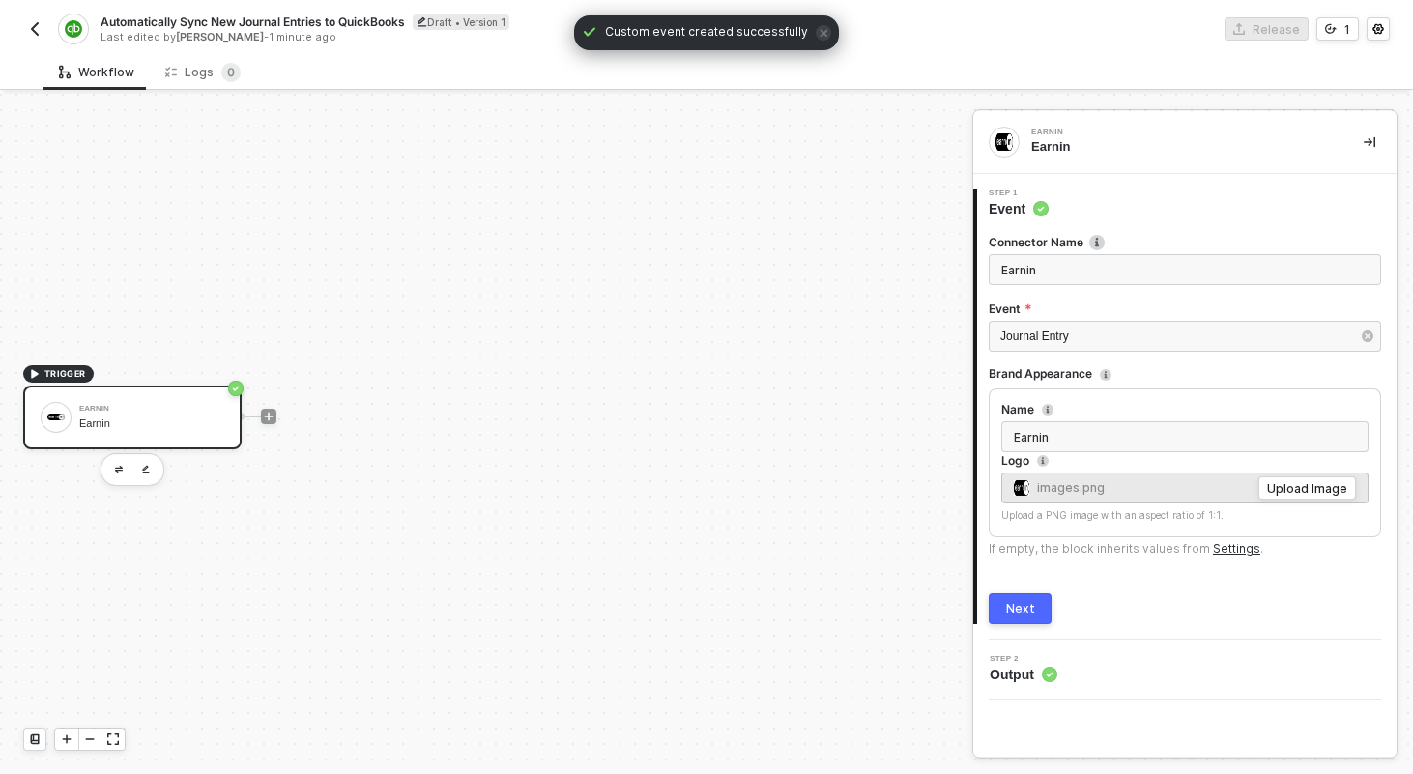
click at [1019, 619] on button "Next" at bounding box center [1020, 609] width 63 height 31
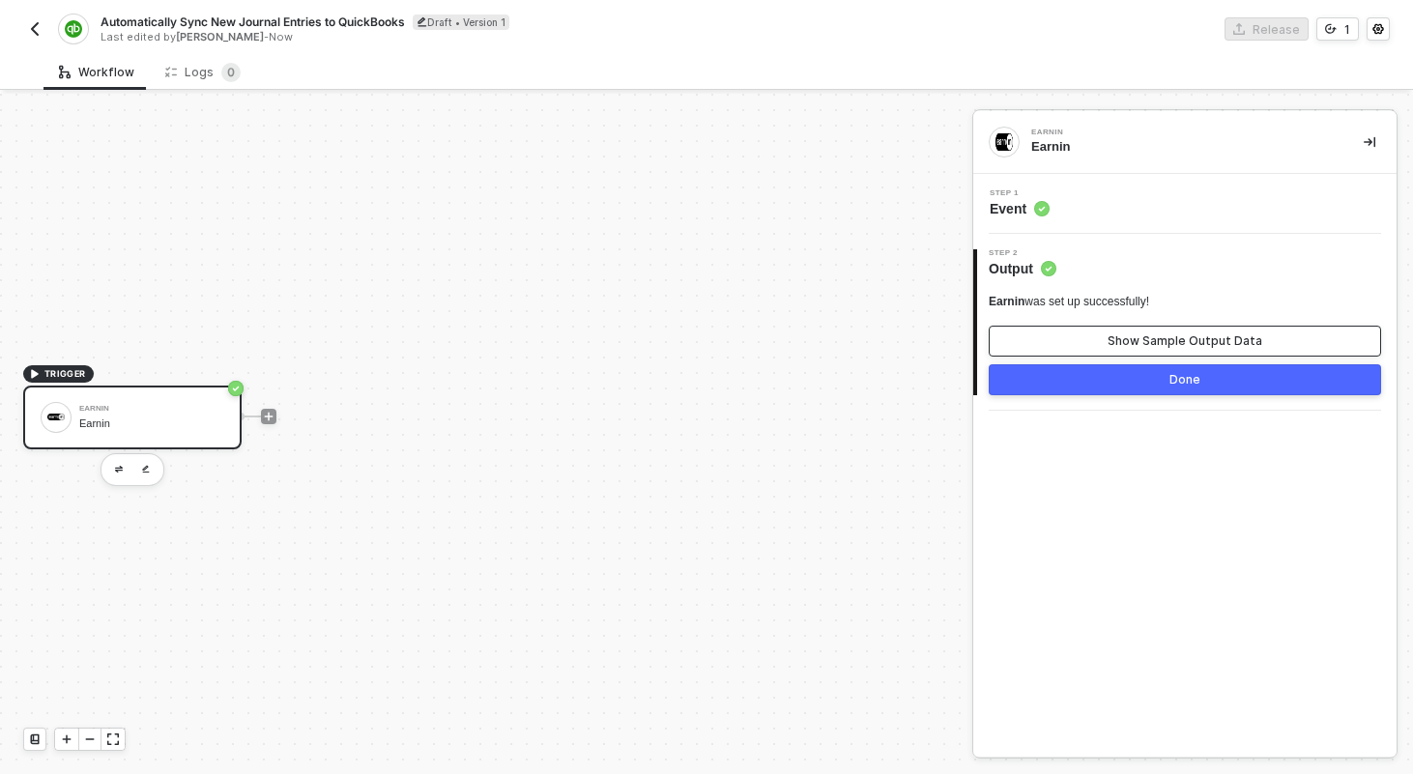
click at [1159, 326] on button "Show Sample Output Data" at bounding box center [1185, 341] width 392 height 31
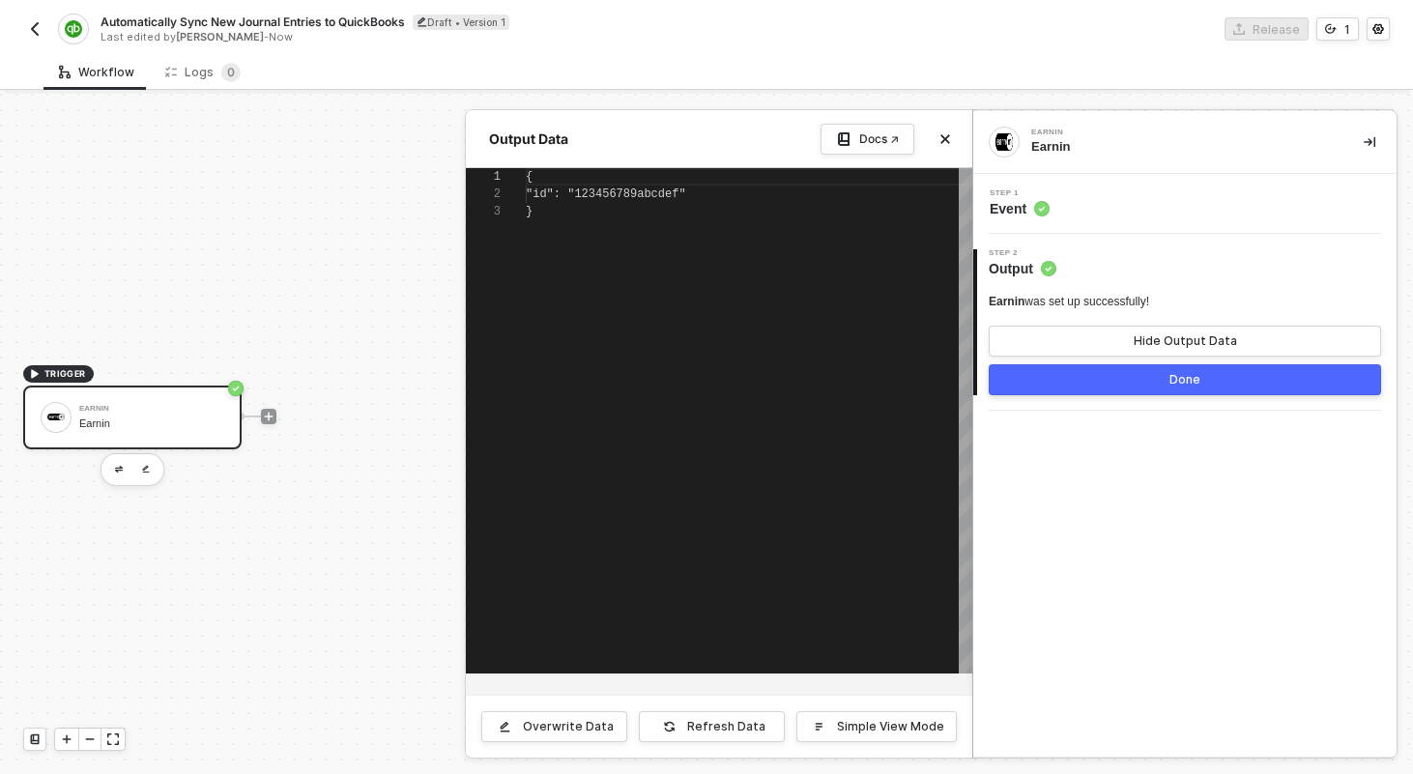
scroll to position [35, 0]
click at [1138, 218] on div "Step 1 Event" at bounding box center [1184, 204] width 423 height 60
click at [1120, 208] on div "Step 1 Event" at bounding box center [1187, 203] width 419 height 29
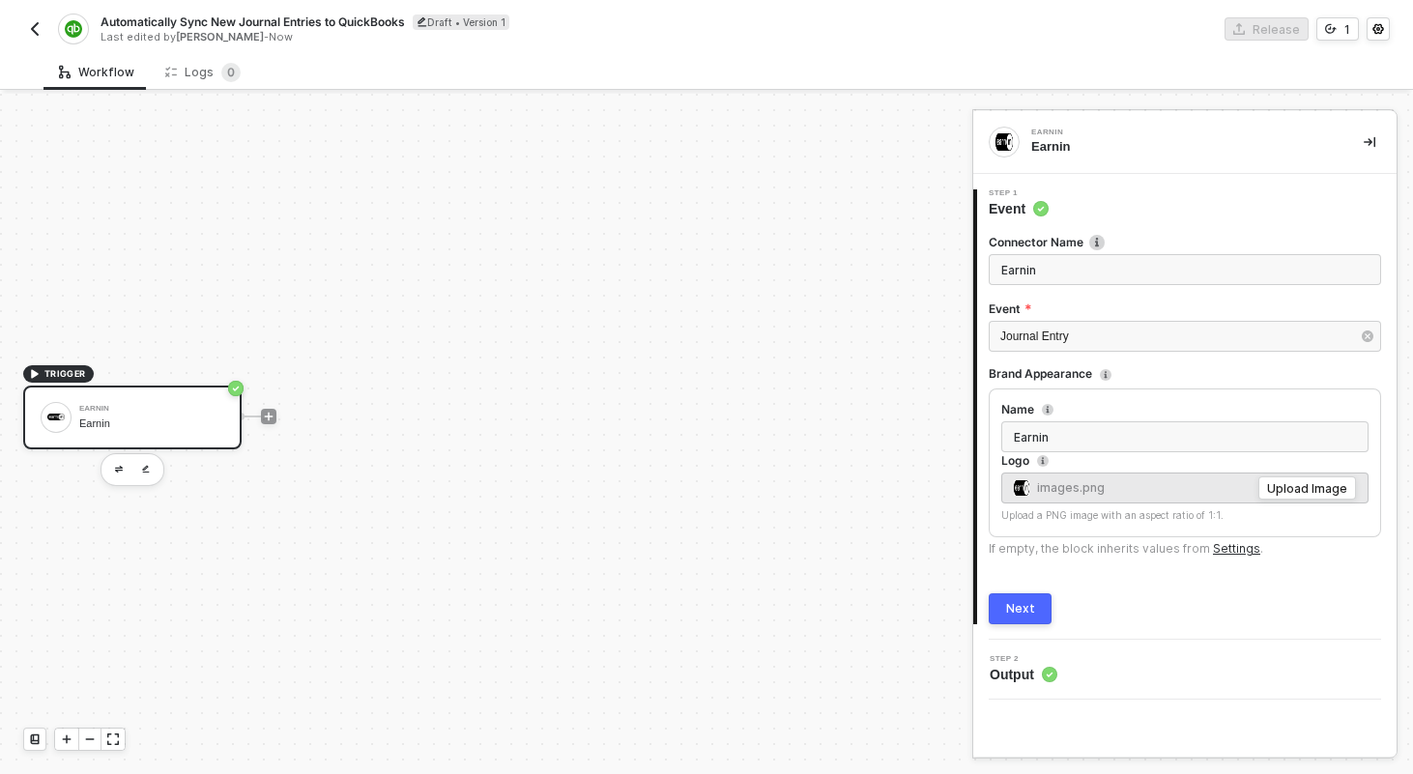
click at [1089, 270] on input "Earnin" at bounding box center [1185, 269] width 392 height 31
type input "Journal Entry Created"
click at [1020, 599] on button "Next" at bounding box center [1020, 609] width 63 height 31
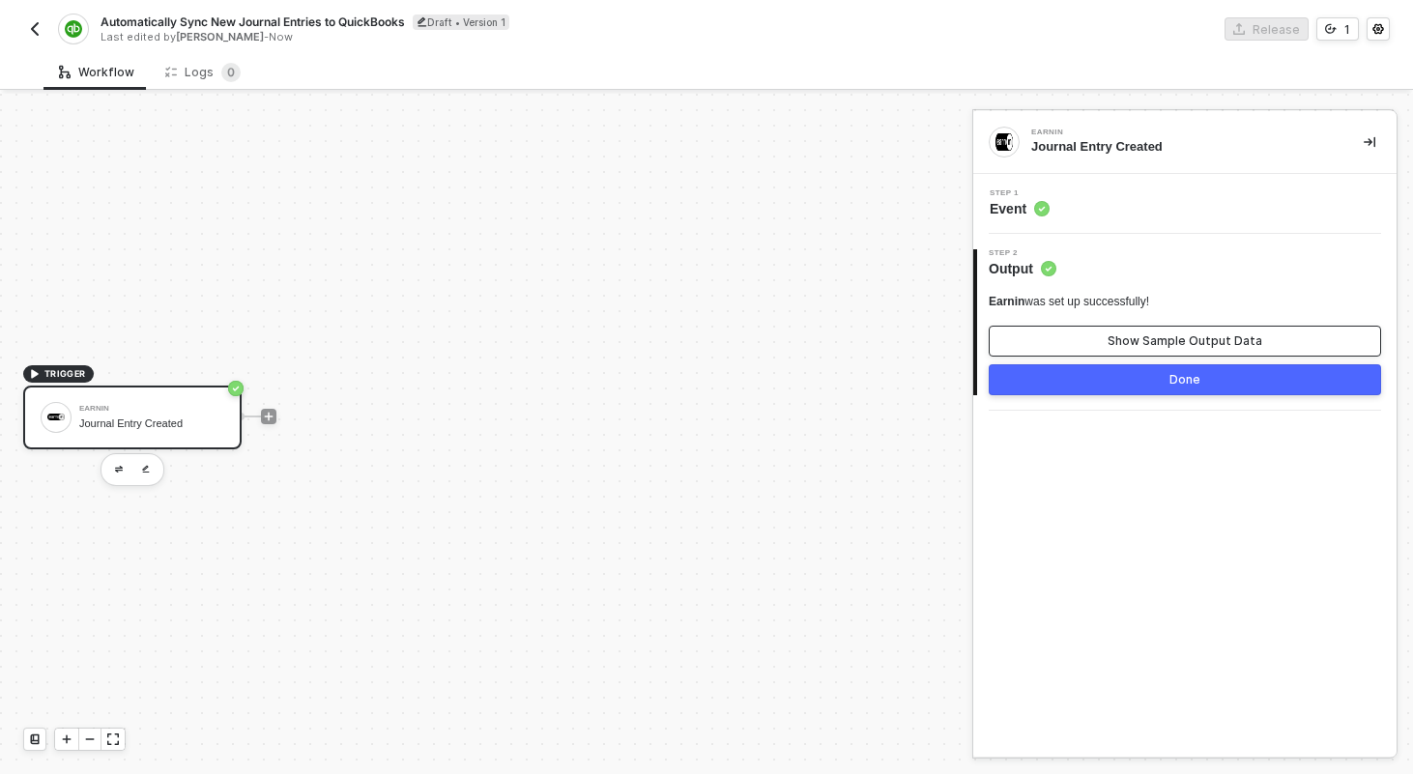
click at [1111, 342] on button "Show Sample Output Data" at bounding box center [1185, 341] width 392 height 31
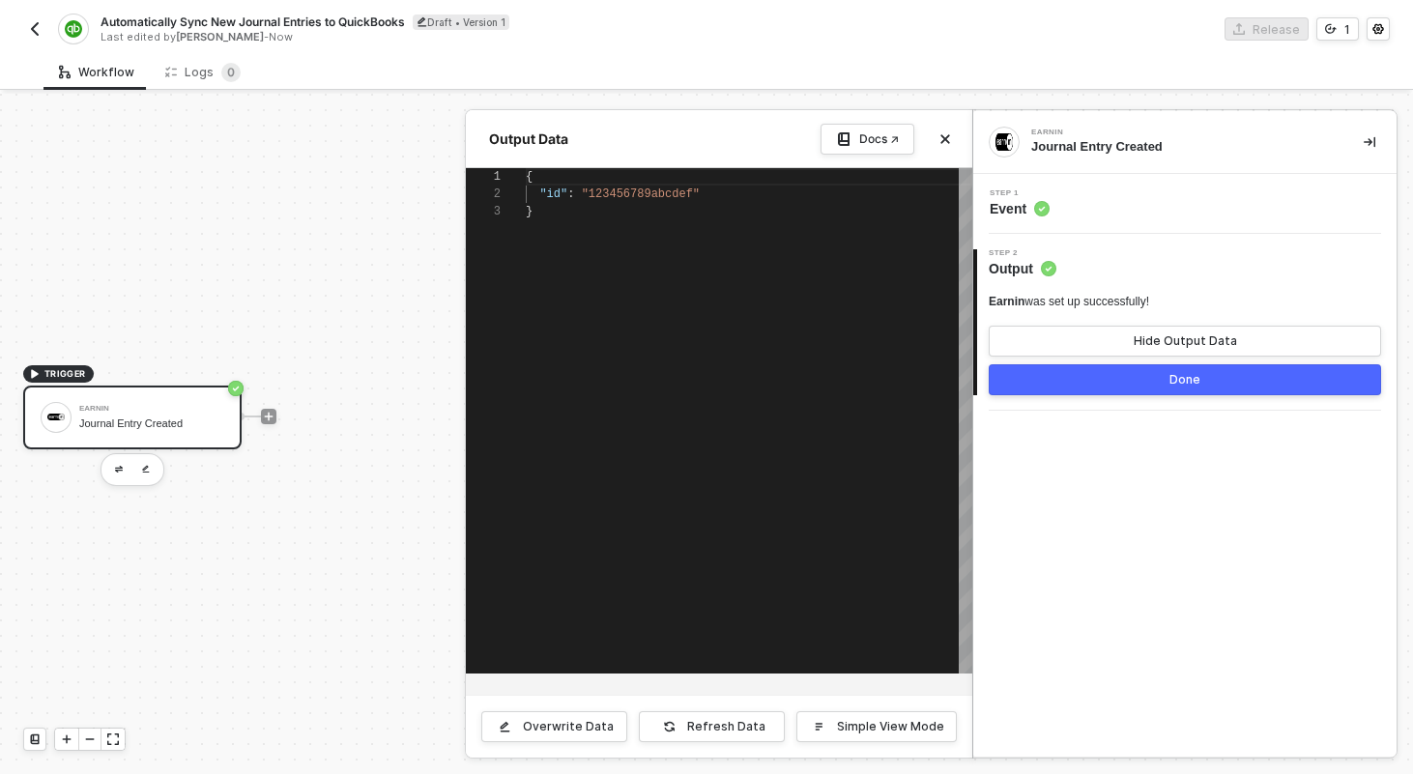
click at [1116, 396] on div "2 Step 2 Output Earnin was set up successfully! Hide Output Data Done" at bounding box center [1184, 322] width 423 height 177
click at [1107, 391] on button "Done" at bounding box center [1185, 379] width 392 height 31
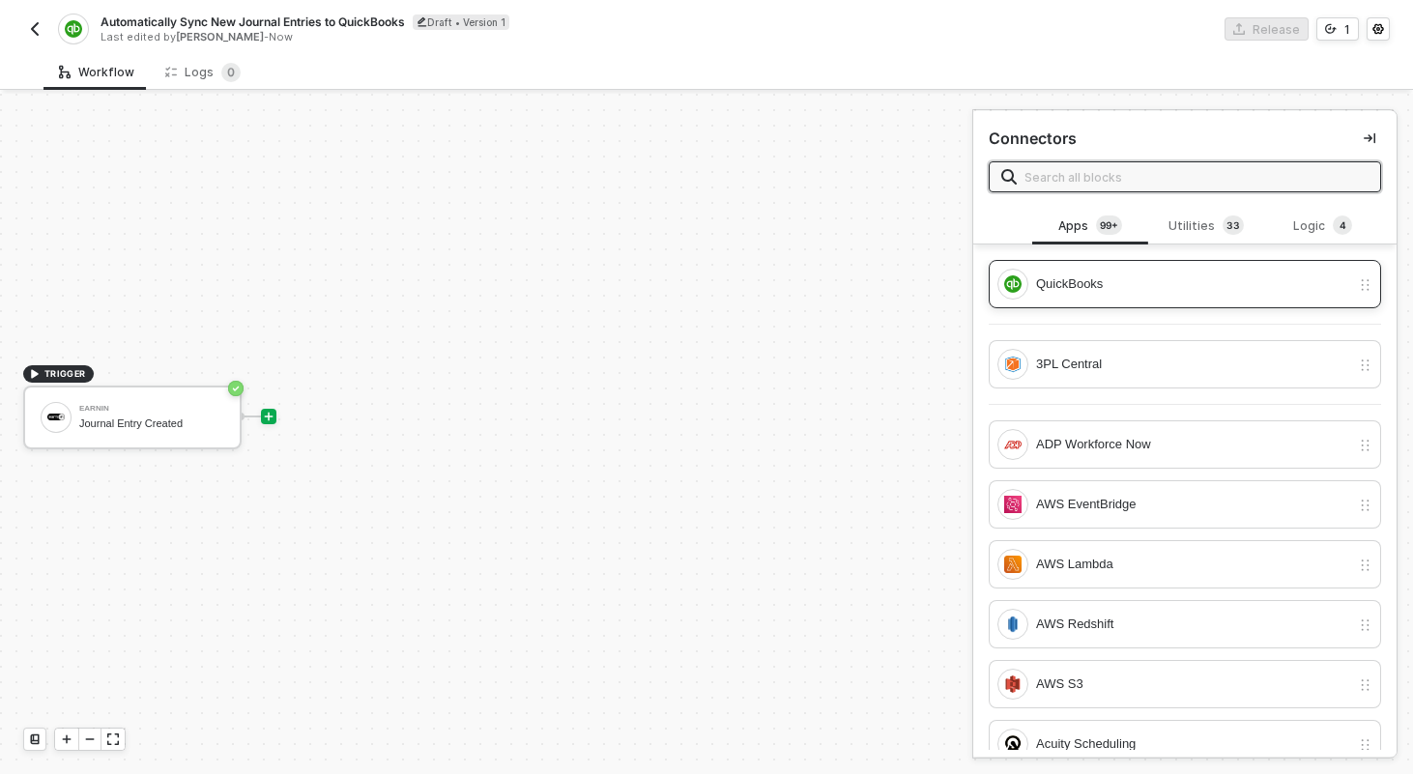
click at [1136, 296] on div "QuickBooks" at bounding box center [1174, 284] width 353 height 31
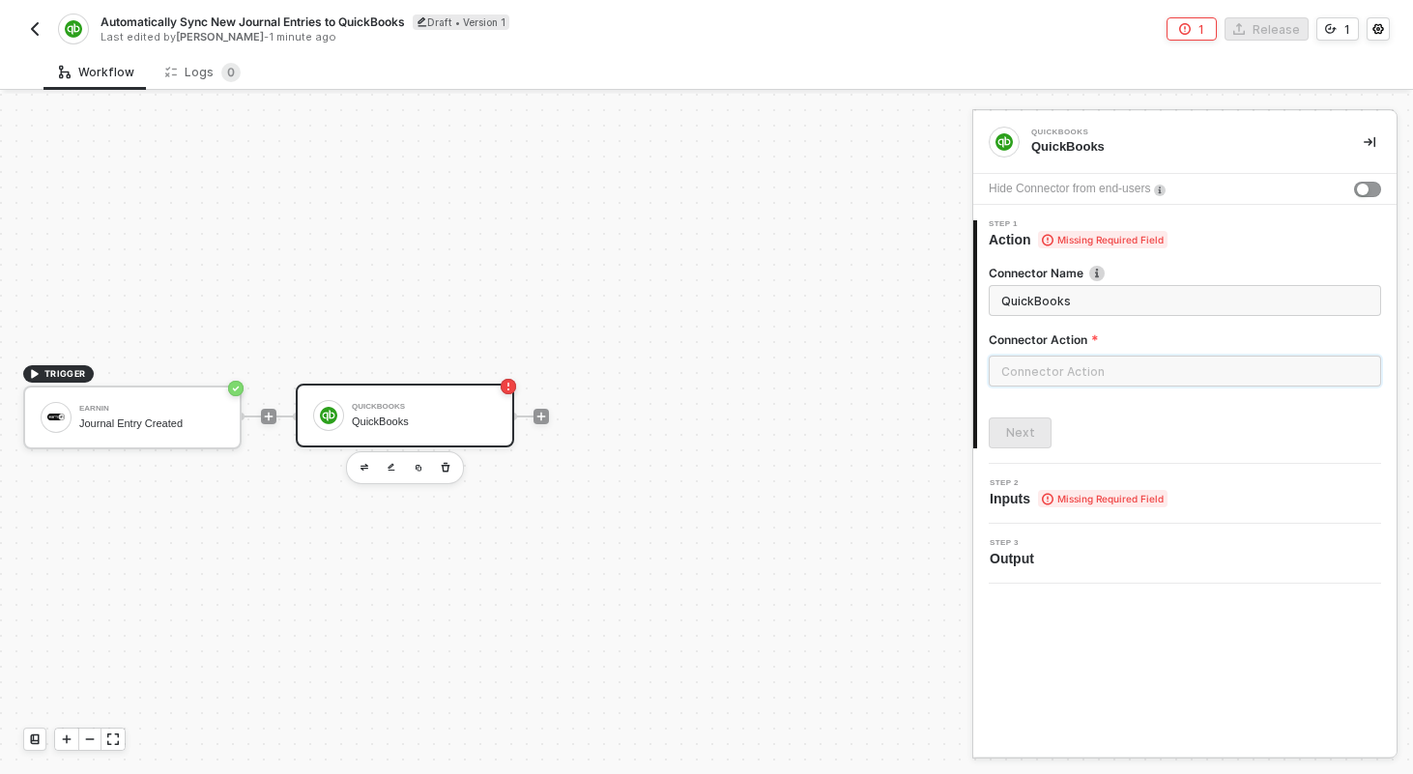
click at [1117, 358] on input "text" at bounding box center [1185, 371] width 392 height 31
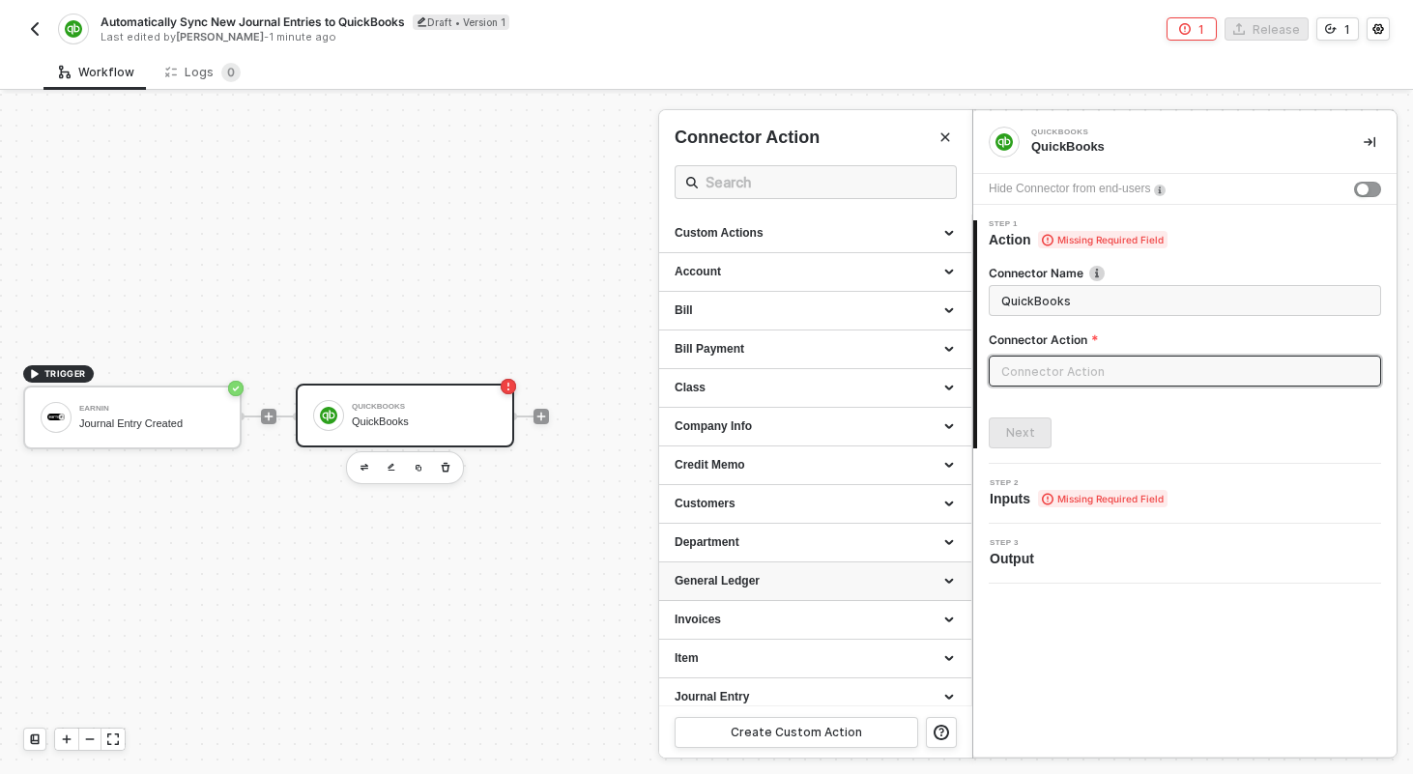
scroll to position [70, 0]
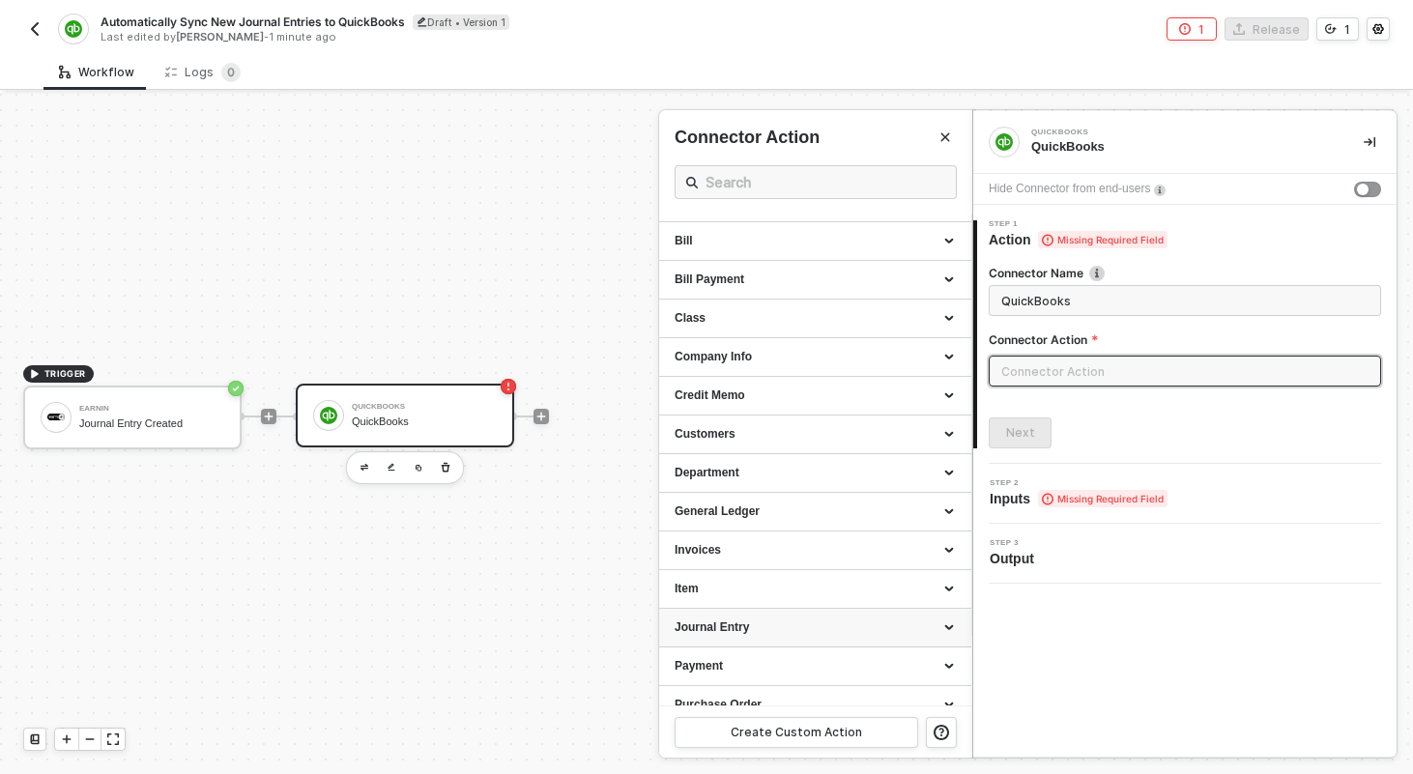
click at [953, 631] on div "Journal Entry" at bounding box center [815, 628] width 281 height 16
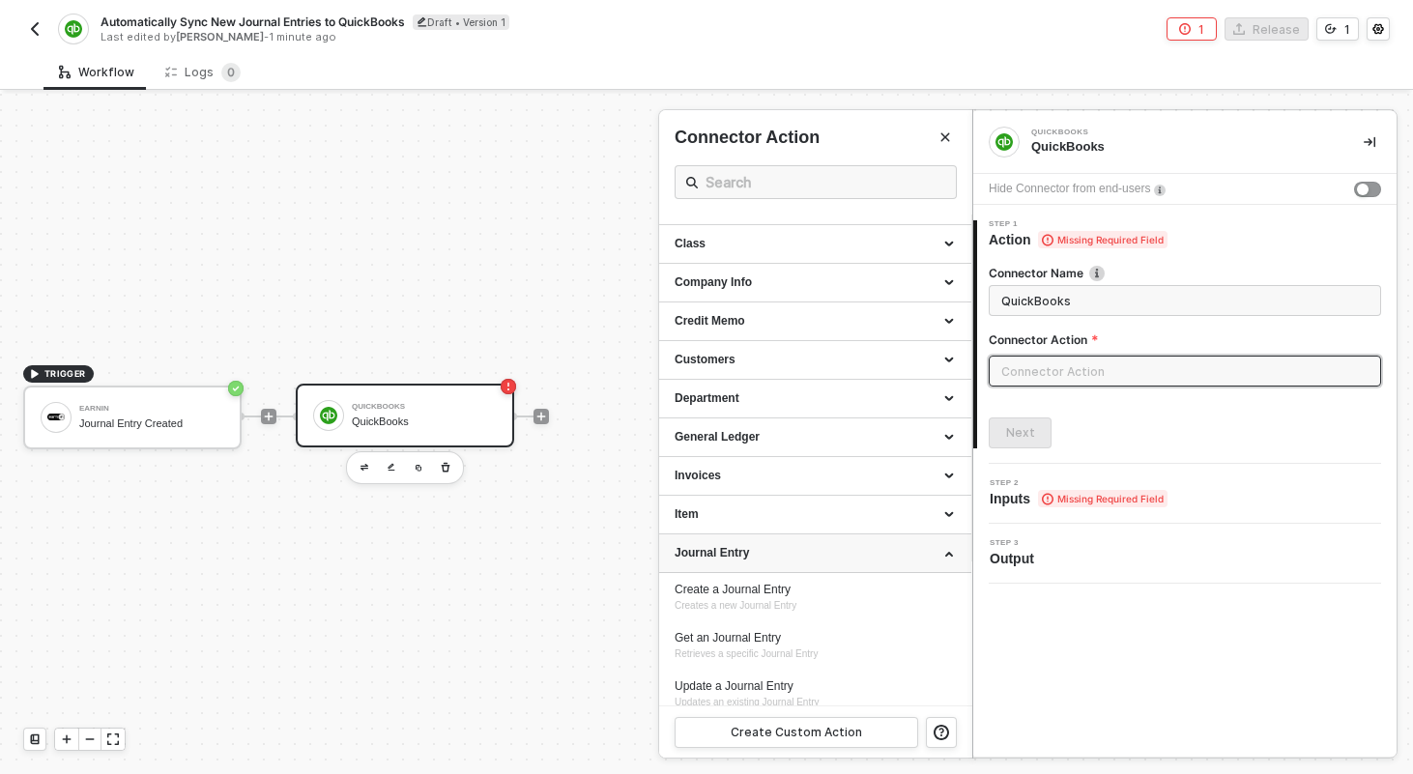
scroll to position [158, 0]
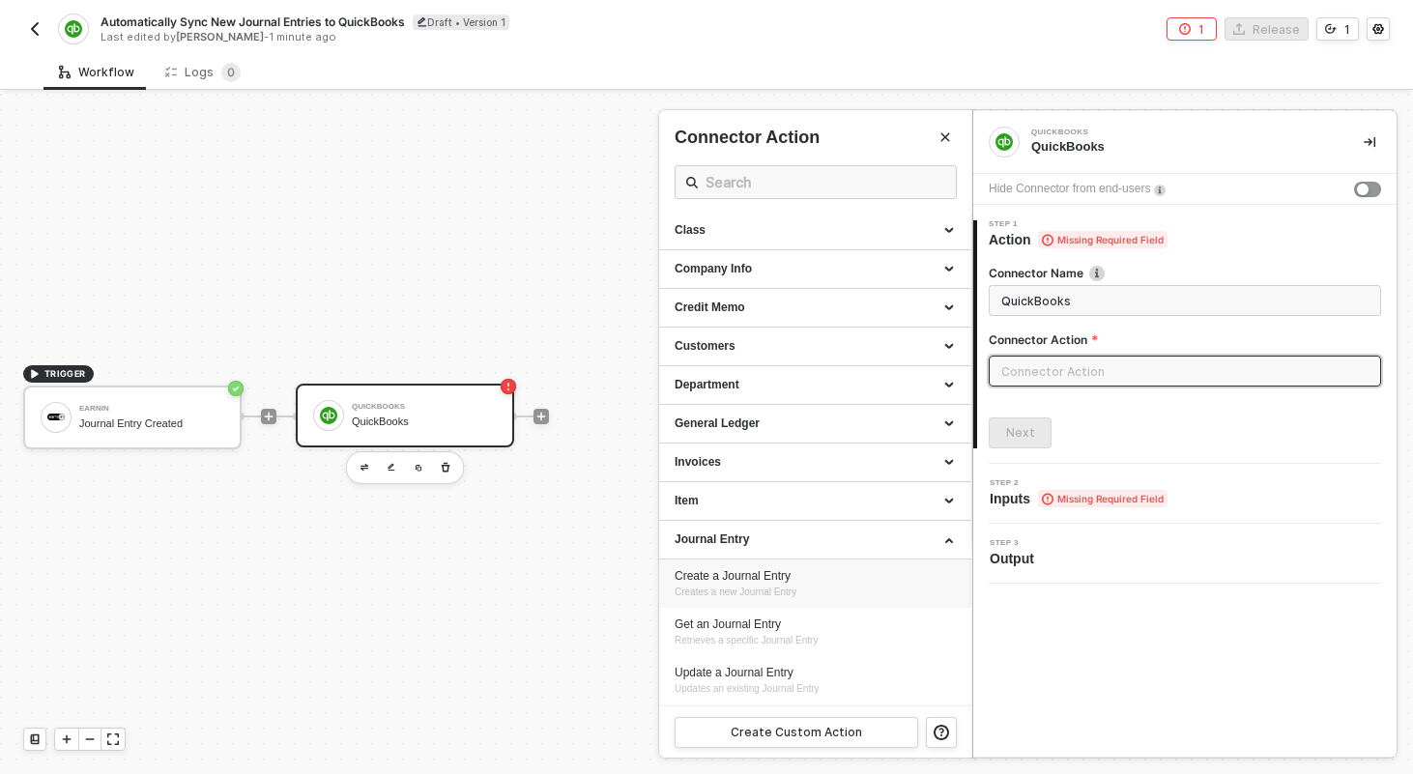
click at [848, 580] on div "Create a Journal Entry" at bounding box center [815, 576] width 281 height 16
type input "Creates a new Journal Entry"
type input "Journal Entry - Create a Journal Entry"
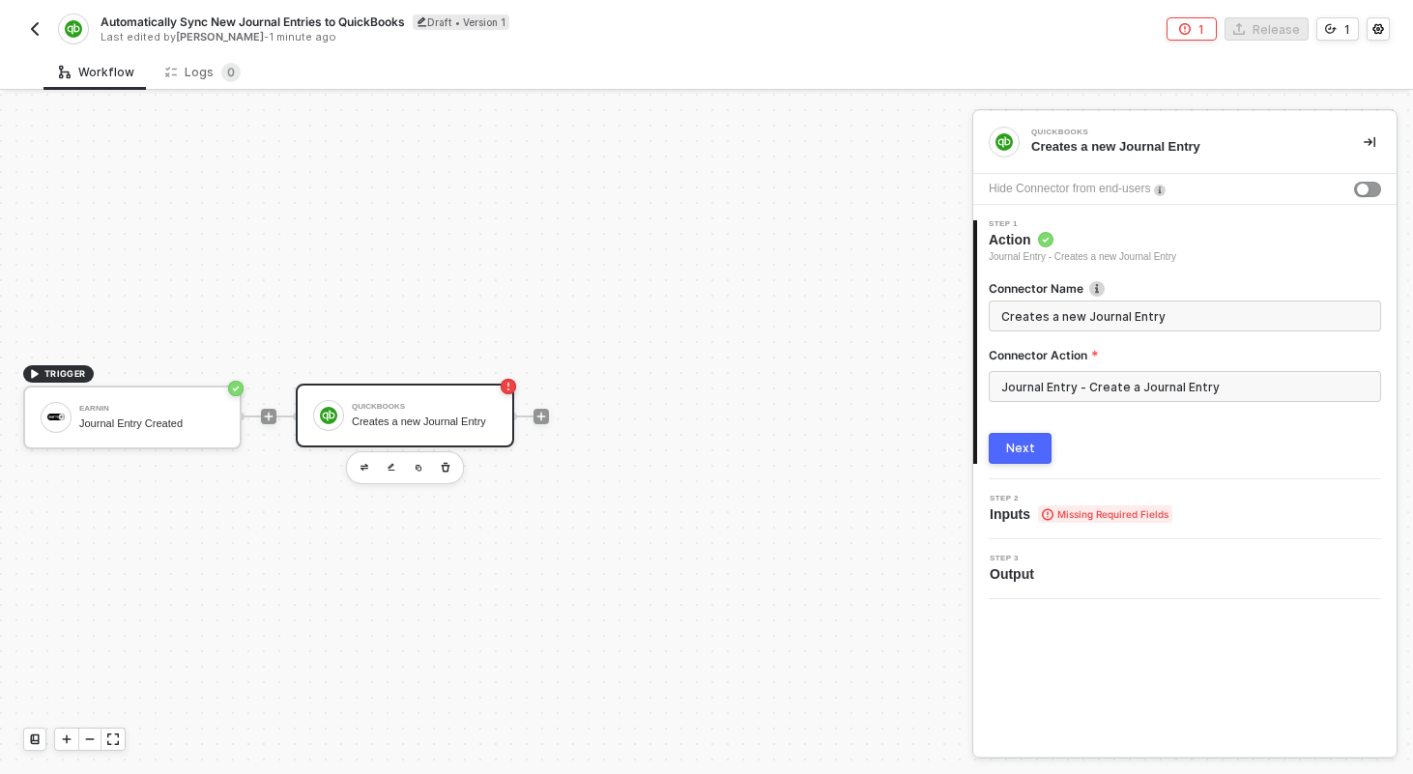
click at [1016, 457] on button "Next" at bounding box center [1020, 448] width 63 height 31
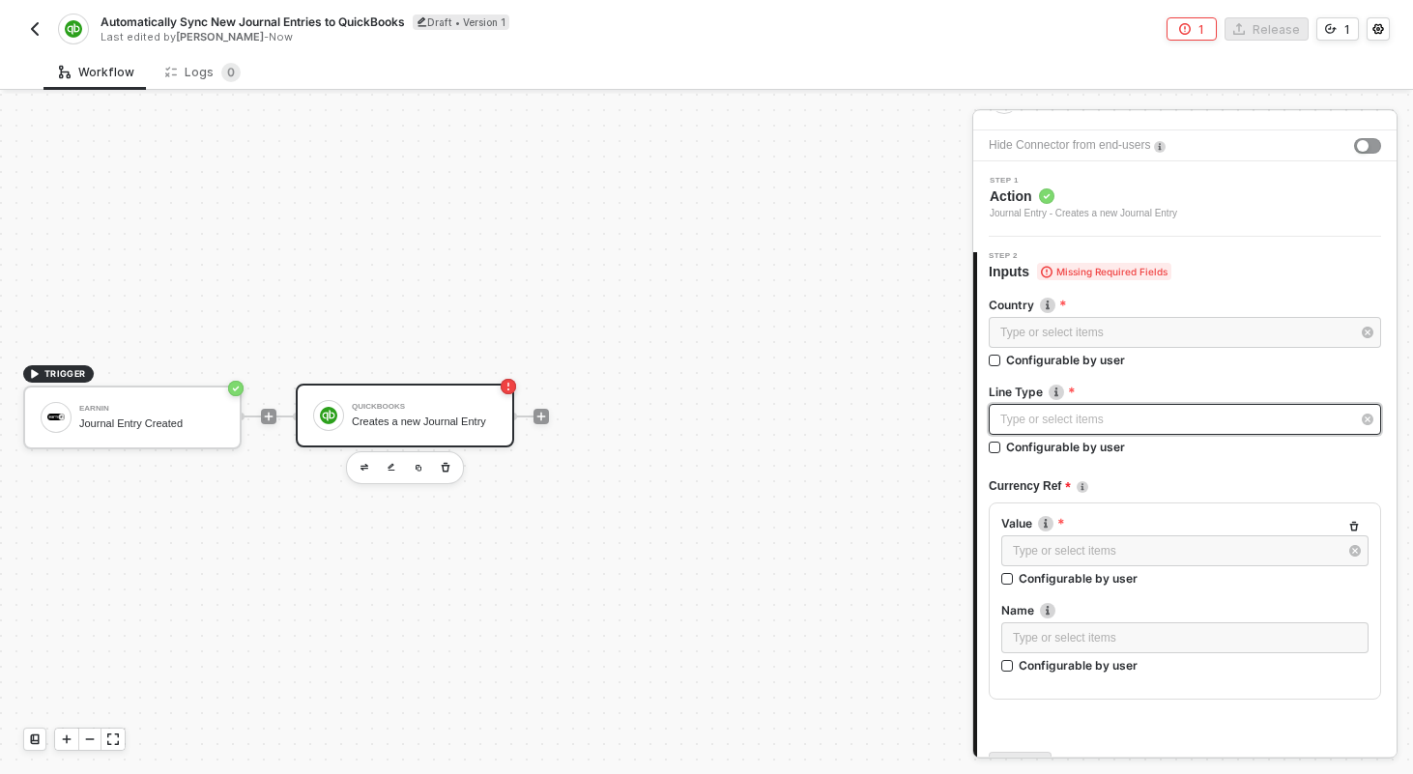
scroll to position [44, 0]
click at [1086, 416] on div "Type or select items ﻿" at bounding box center [1176, 419] width 350 height 18
click at [841, 291] on div "Journal Entry Line" at bounding box center [816, 282] width 282 height 33
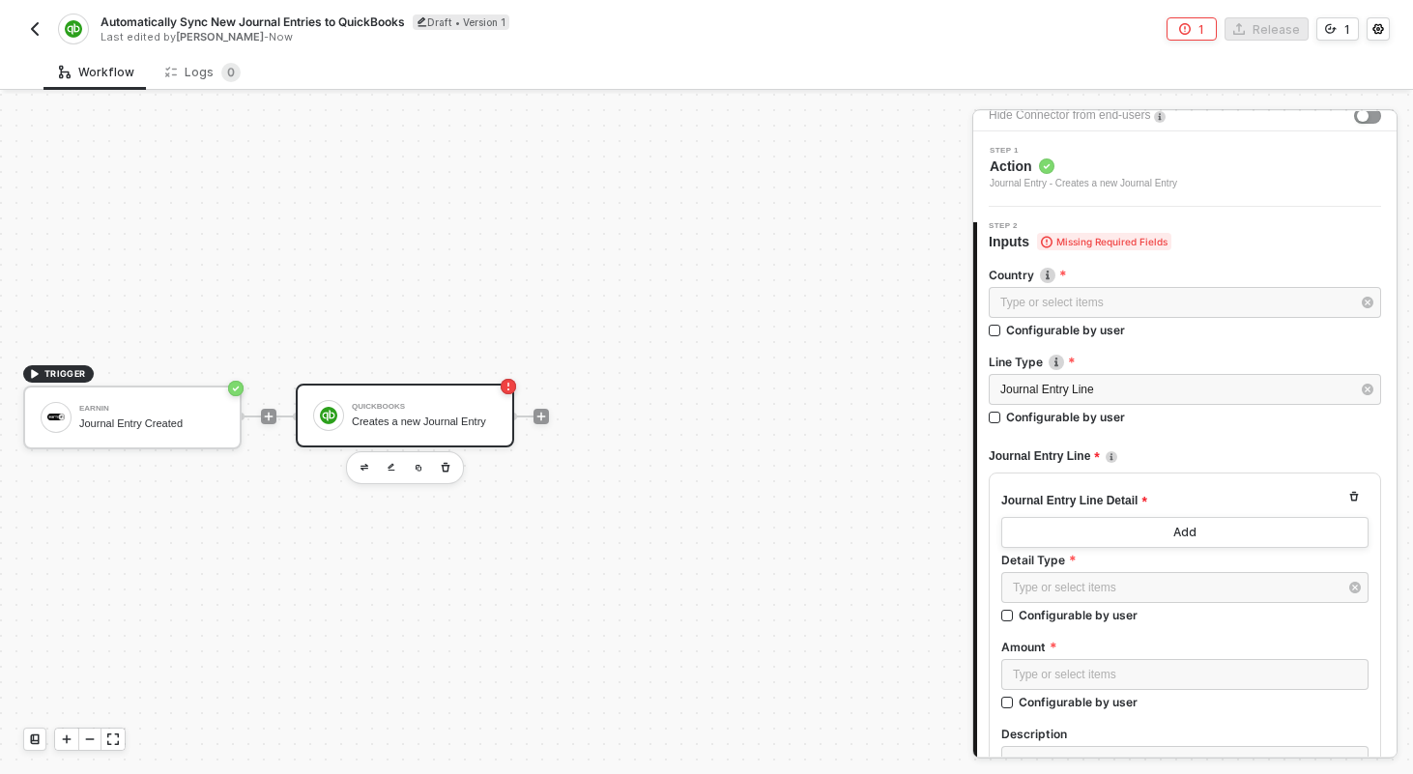
scroll to position [74, 0]
click at [1049, 688] on div "Type or select items ﻿" at bounding box center [1184, 673] width 367 height 31
click at [1136, 544] on button "Add" at bounding box center [1184, 531] width 367 height 31
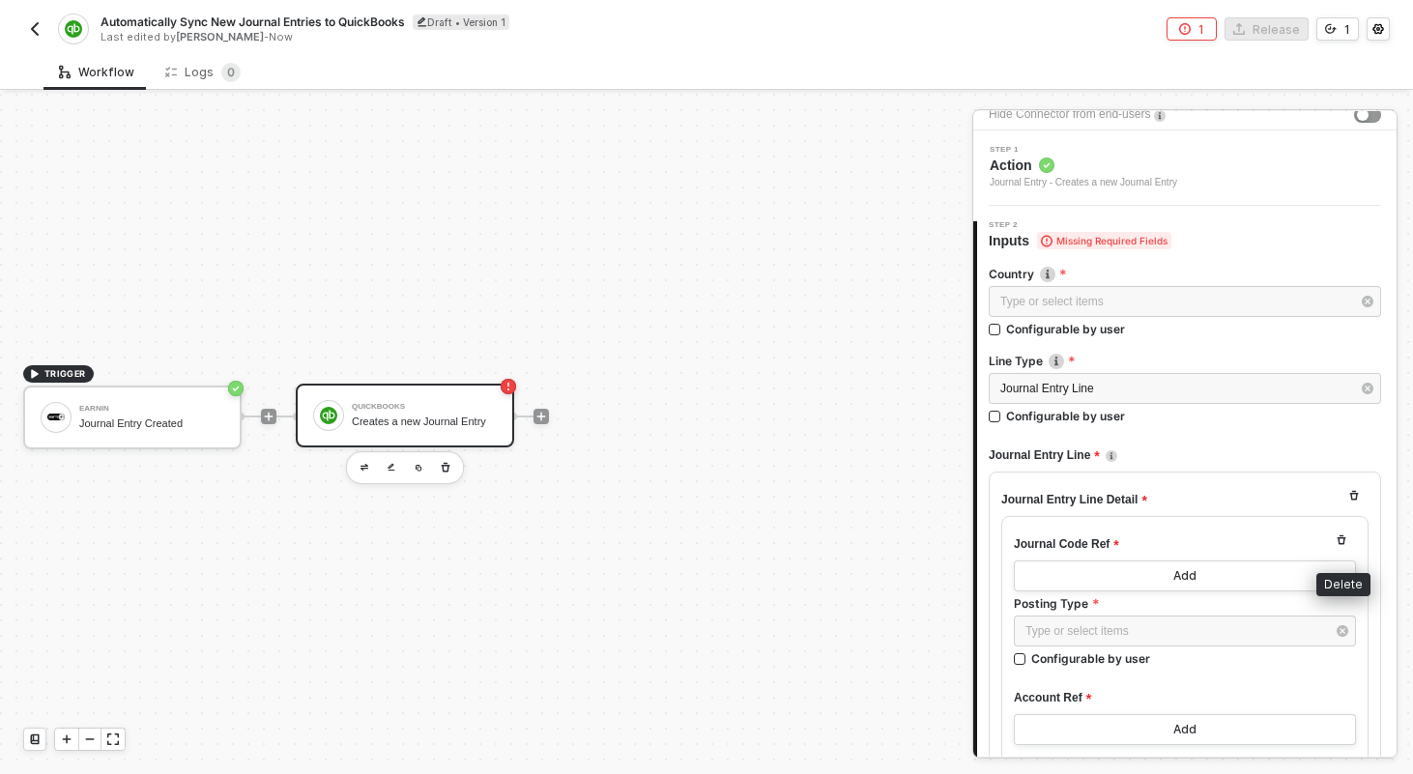
click at [1342, 543] on icon "button" at bounding box center [1342, 541] width 9 height 10
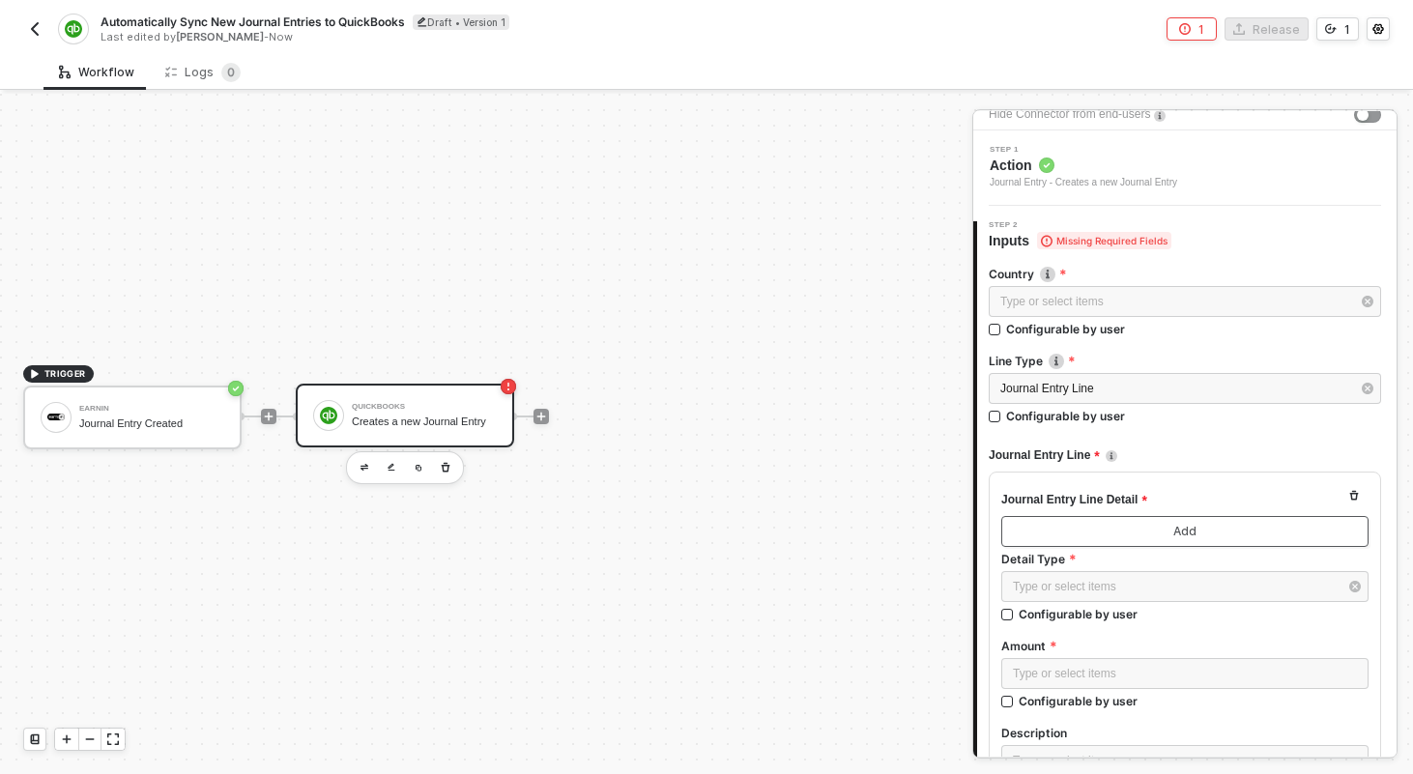
click at [1264, 531] on button "Add" at bounding box center [1184, 531] width 367 height 31
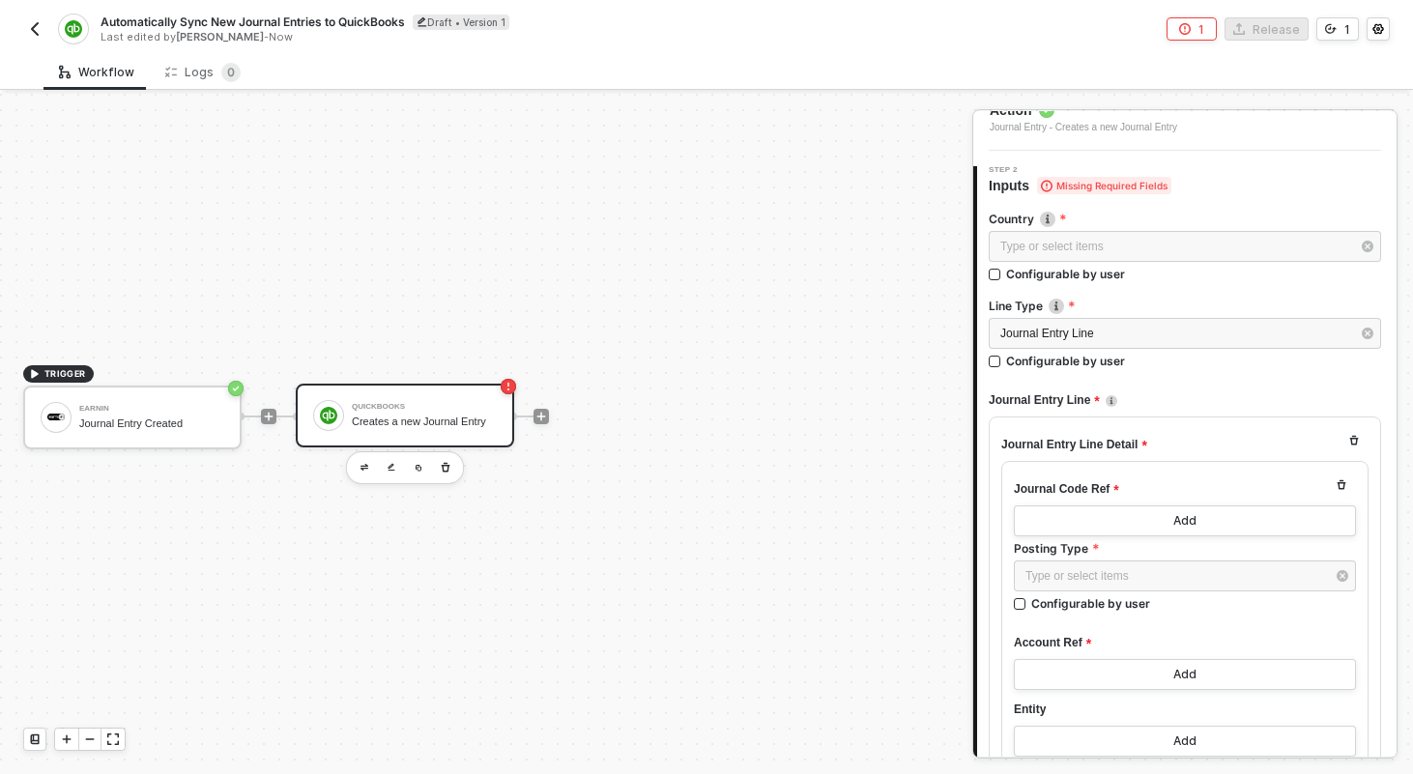
scroll to position [142, 0]
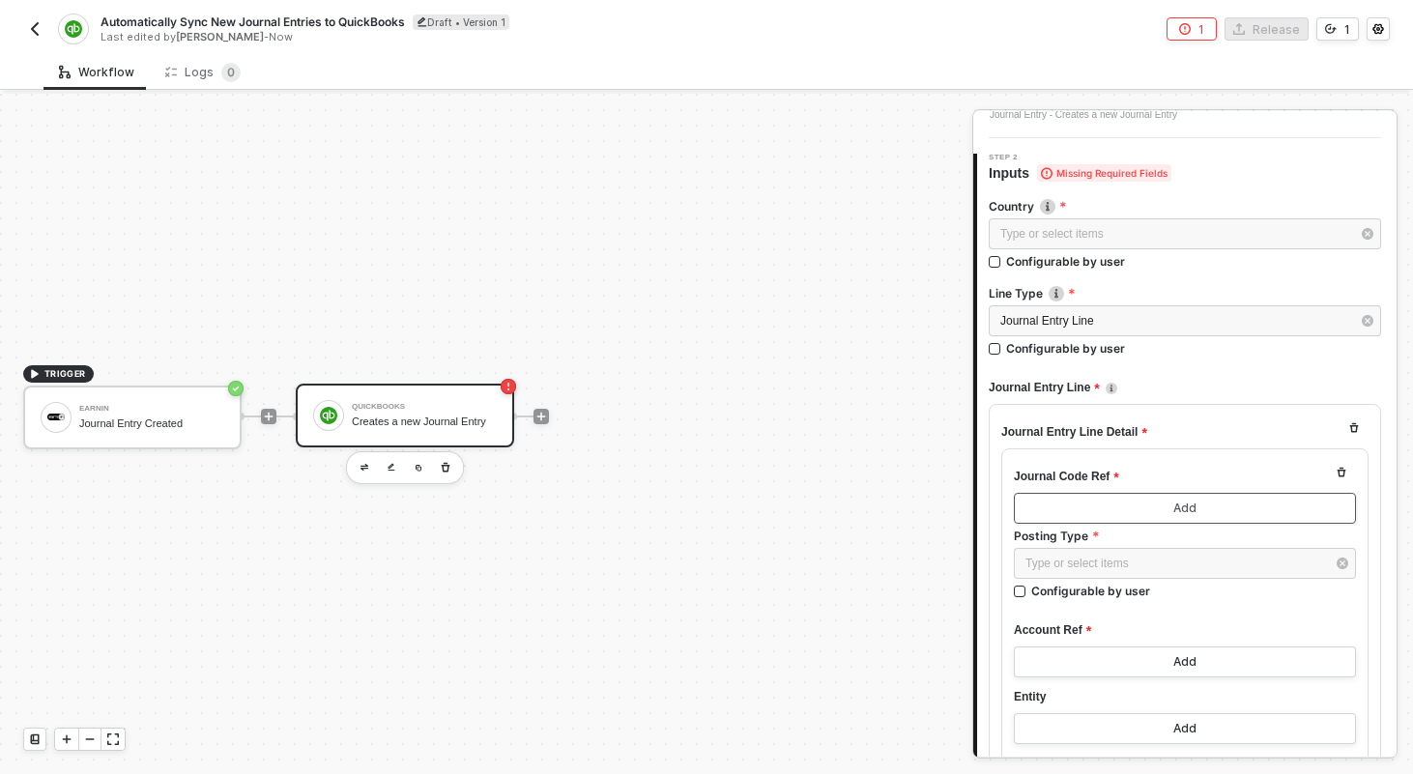
click at [1229, 515] on button "Add" at bounding box center [1185, 508] width 342 height 31
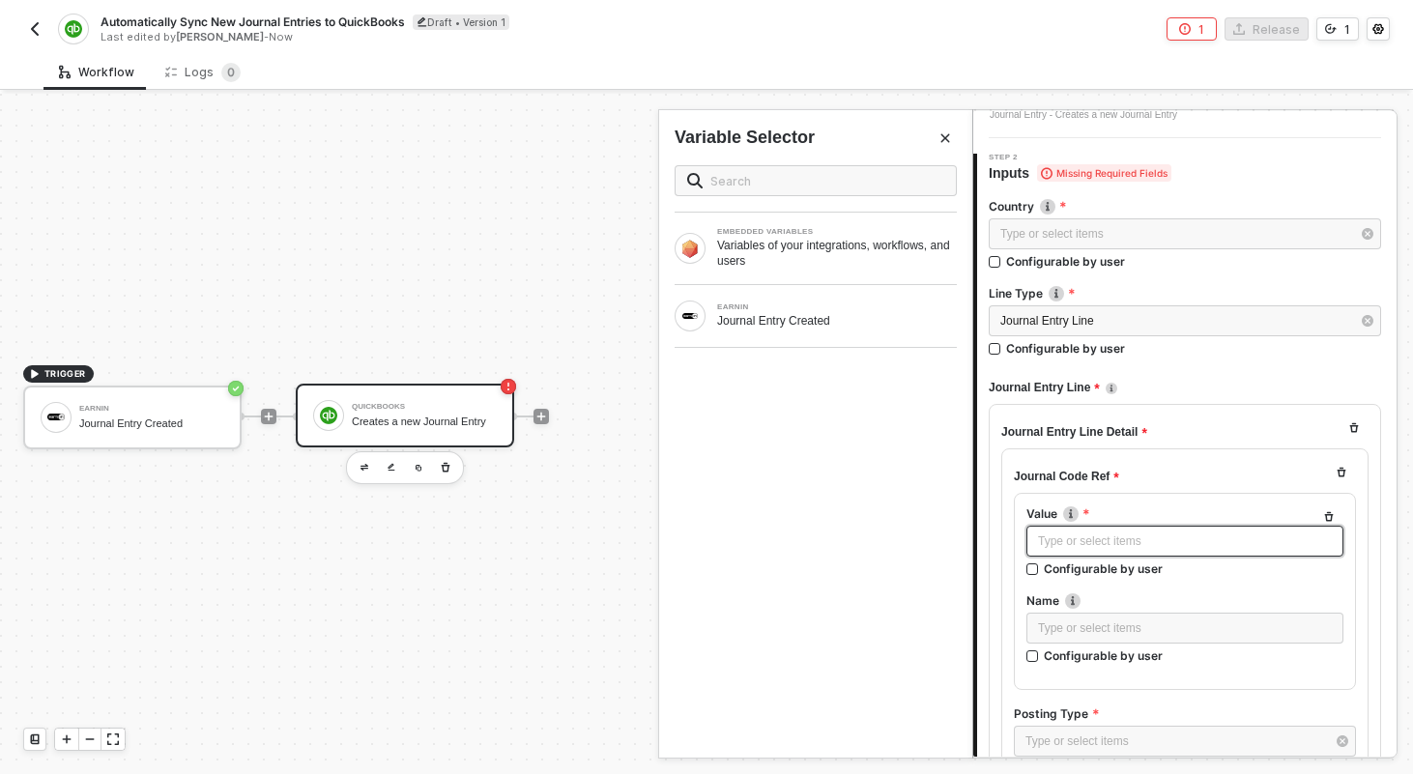
click at [1187, 555] on div "Type or select items ﻿" at bounding box center [1185, 541] width 317 height 31
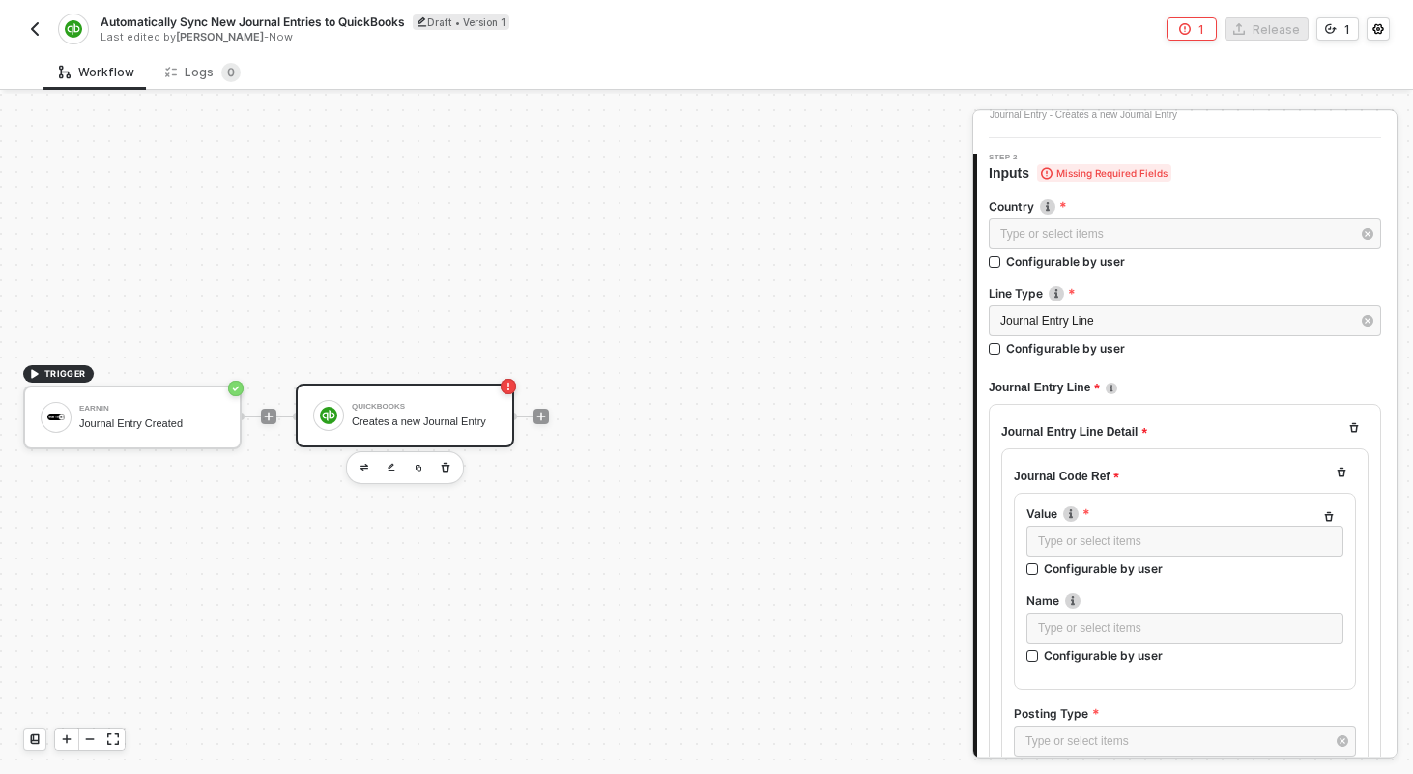
click at [566, 80] on div "Workflow Logs 0" at bounding box center [729, 72] width 1370 height 36
